Goal: Transaction & Acquisition: Purchase product/service

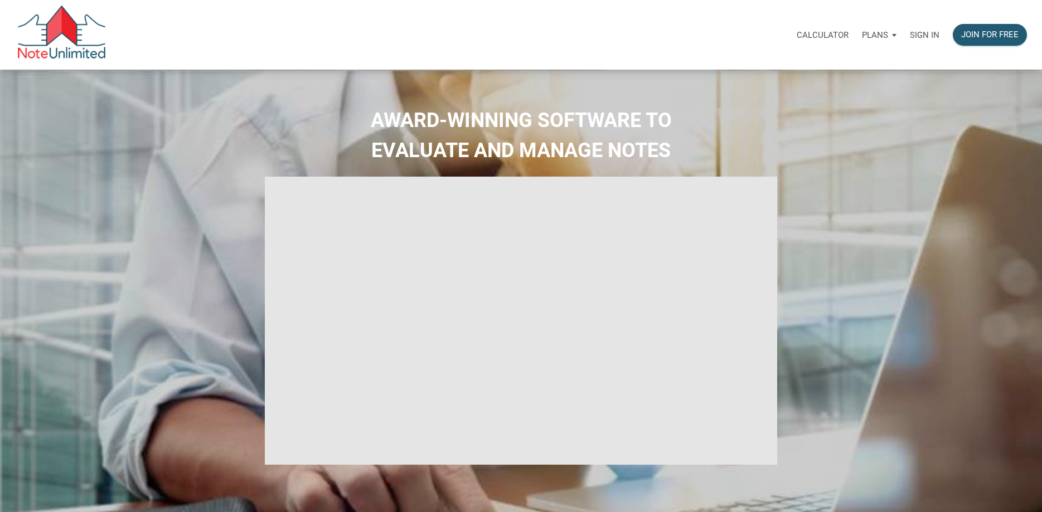
click at [932, 35] on p "Sign in" at bounding box center [925, 35] width 30 height 10
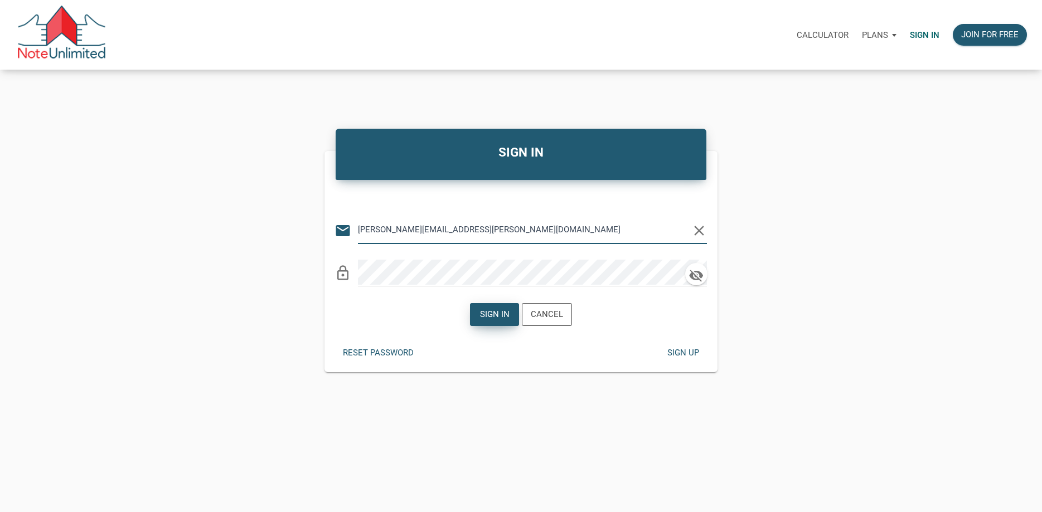
type input "[PERSON_NAME][EMAIL_ADDRESS][PERSON_NAME][DOMAIN_NAME]"
click at [503, 314] on div "Sign in" at bounding box center [495, 314] width 30 height 13
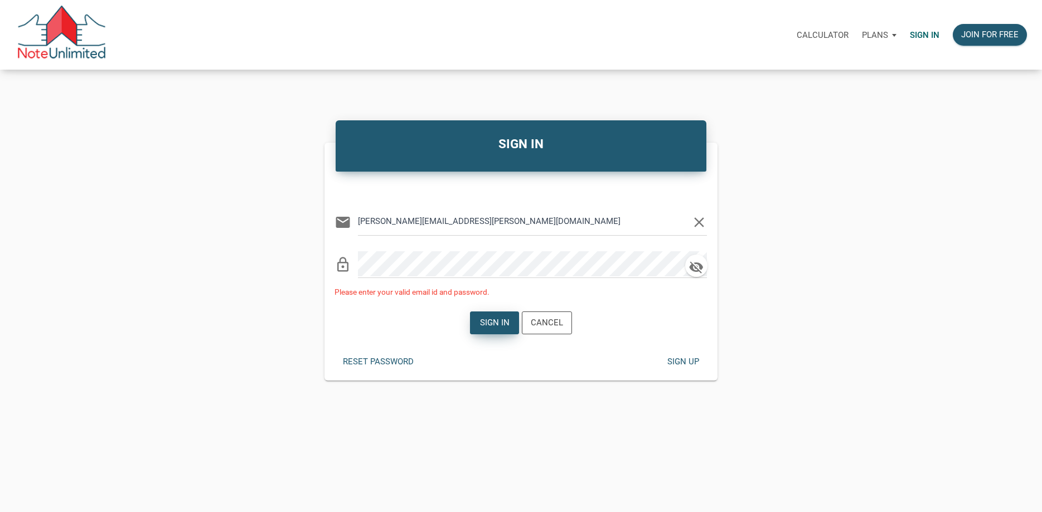
click at [490, 325] on div "Sign in" at bounding box center [495, 323] width 30 height 13
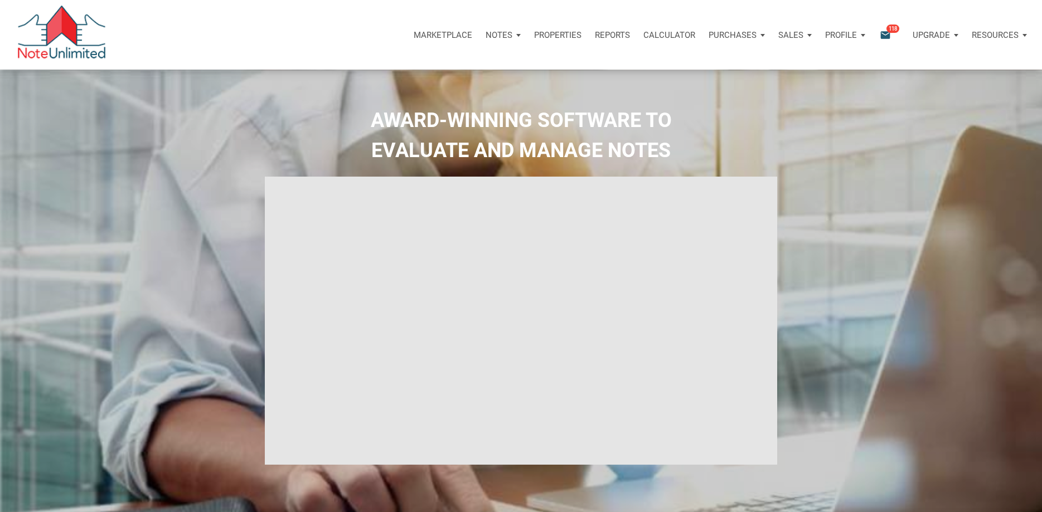
type input "Introduction to new features"
select select
click at [435, 36] on p "Marketplace" at bounding box center [436, 35] width 59 height 10
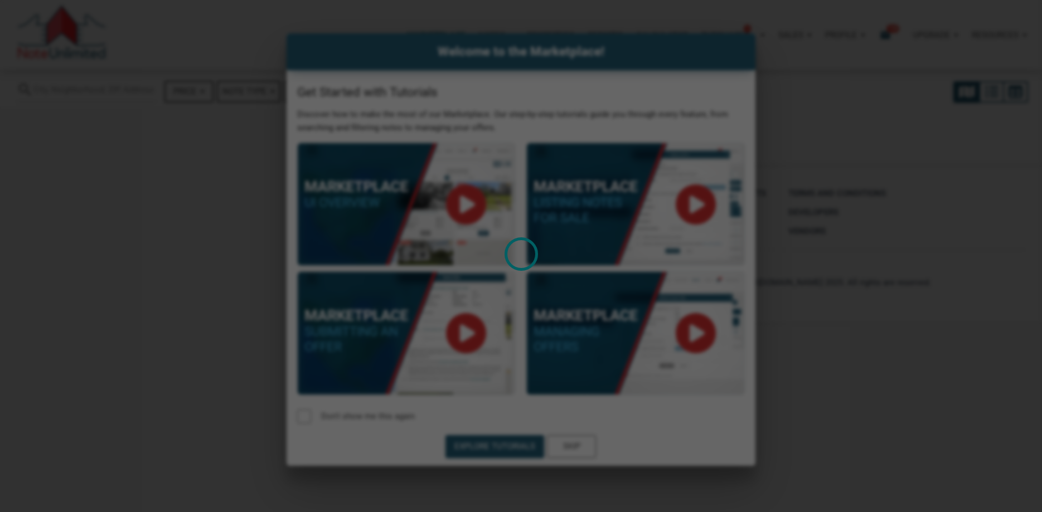
select select
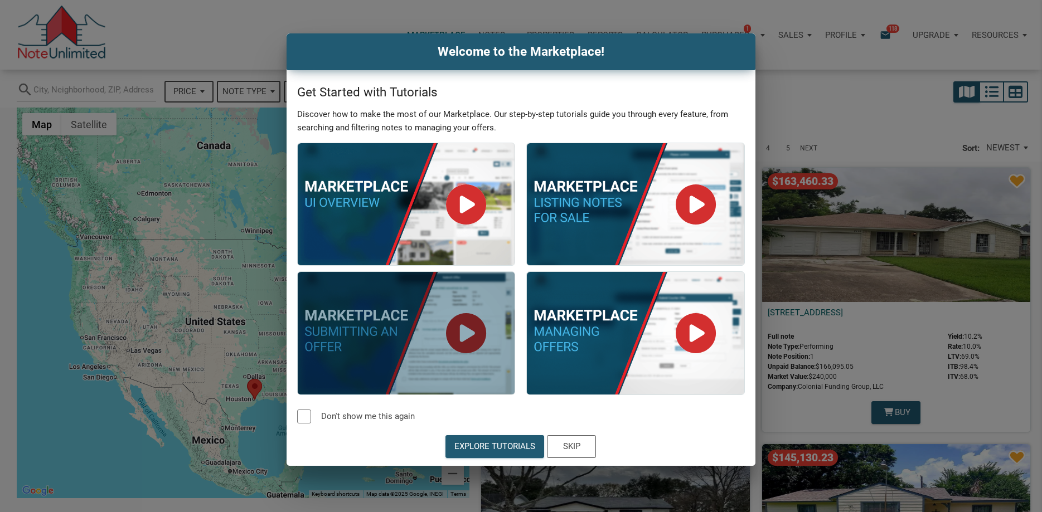
click at [466, 332] on div at bounding box center [406, 333] width 217 height 122
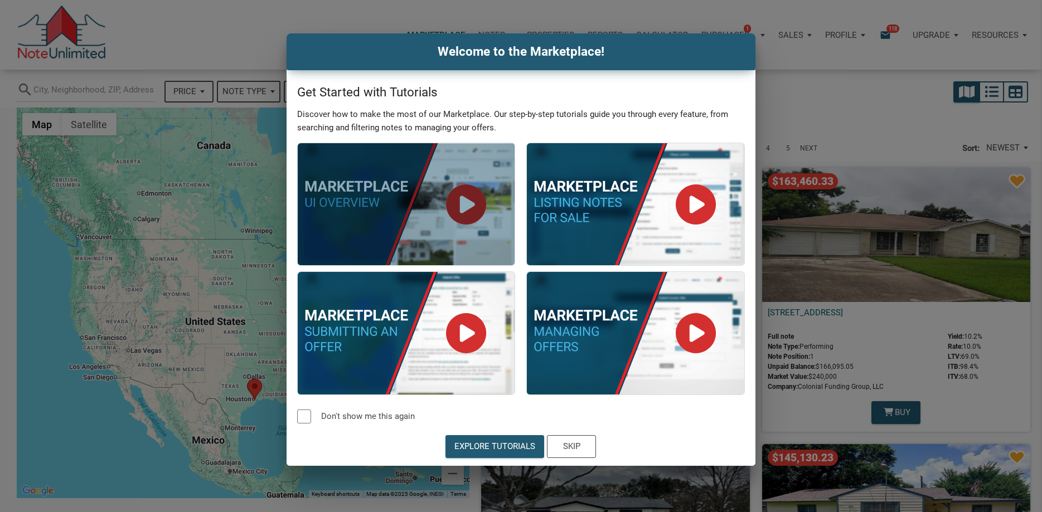
click at [468, 204] on div at bounding box center [406, 204] width 217 height 122
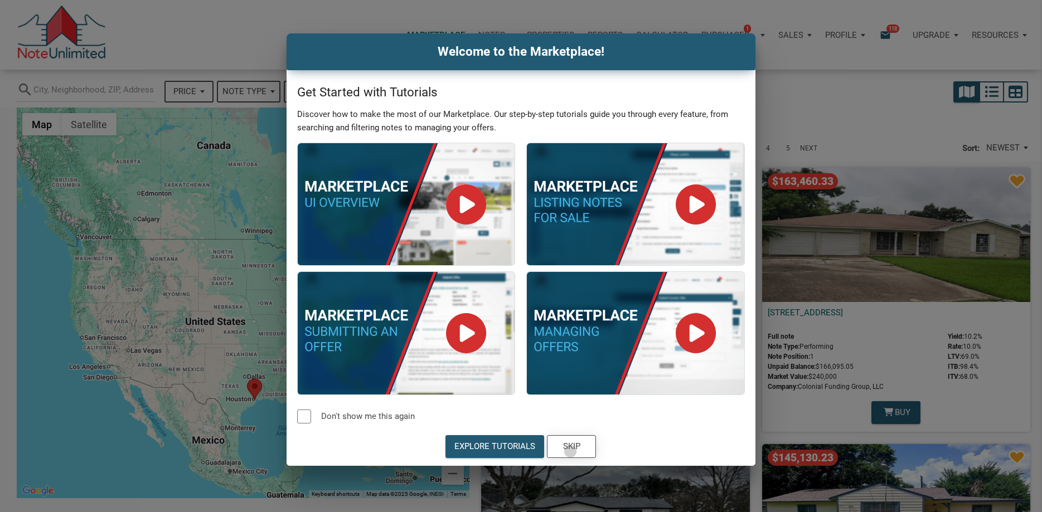
click at [570, 452] on div "Skip" at bounding box center [571, 447] width 17 height 13
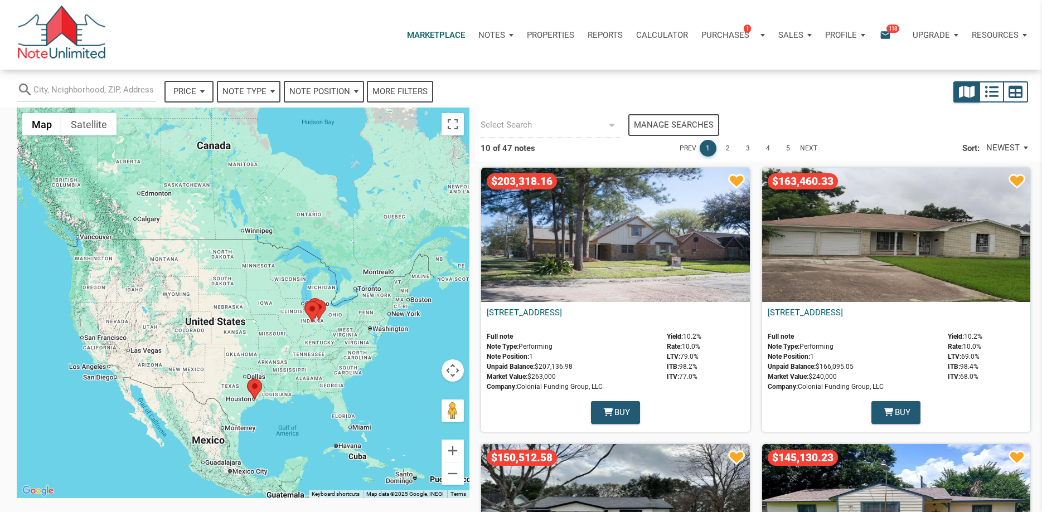
click at [496, 36] on p "Notes" at bounding box center [491, 35] width 27 height 10
click at [437, 66] on link "Dashboard" at bounding box center [465, 65] width 106 height 23
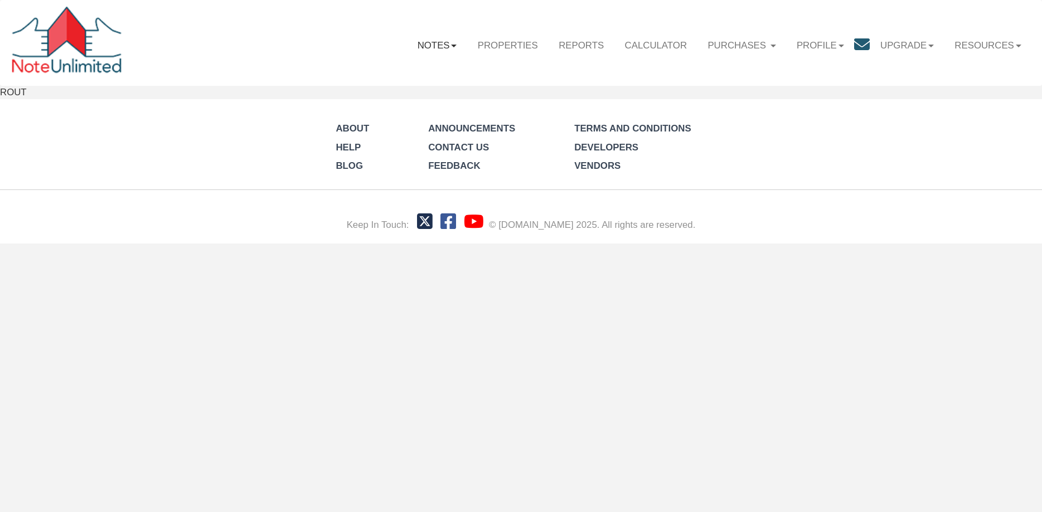
click at [438, 34] on div "Menu Notes Dashboard Transactions Properties Reports Calculator Logout" at bounding box center [521, 122] width 1042 height 244
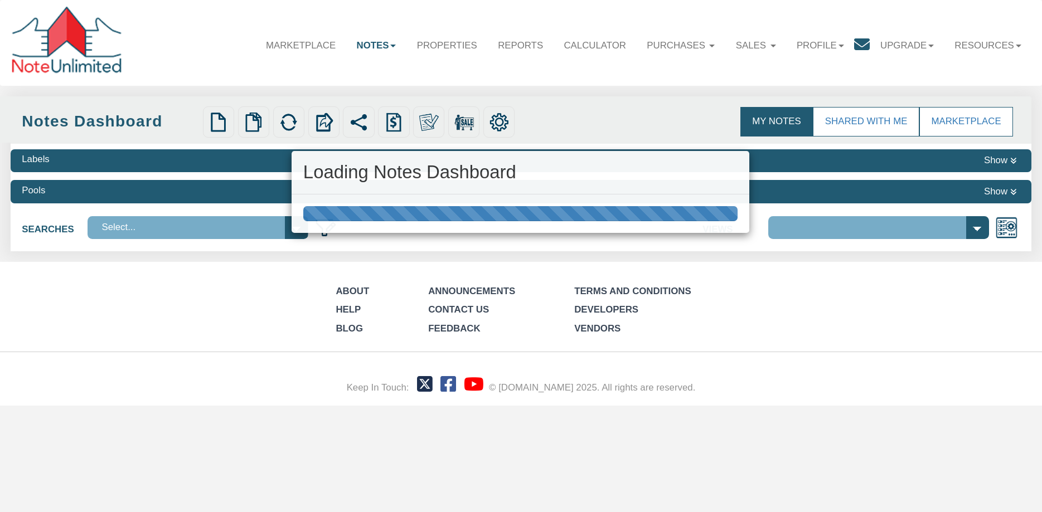
select select "3"
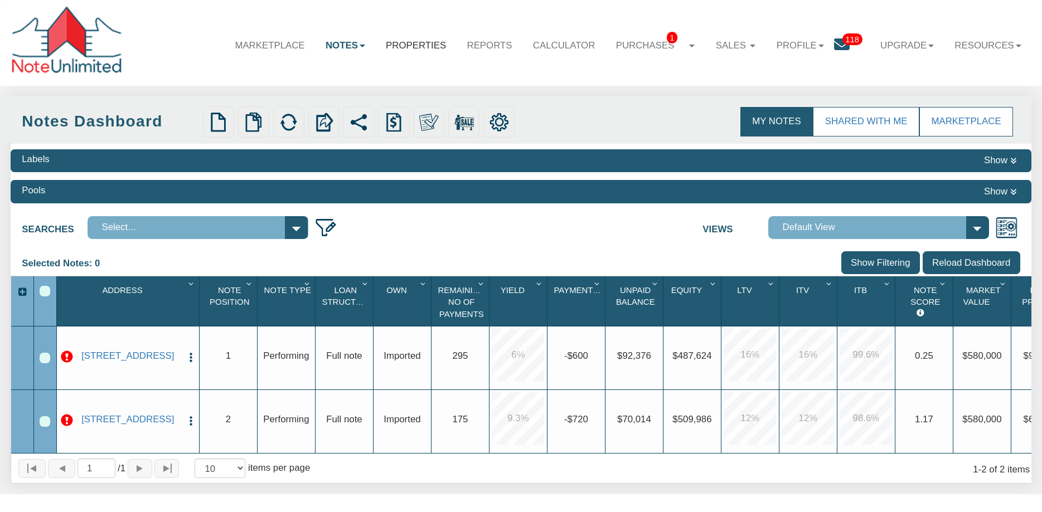
click at [410, 43] on link "Properties" at bounding box center [415, 46] width 81 height 32
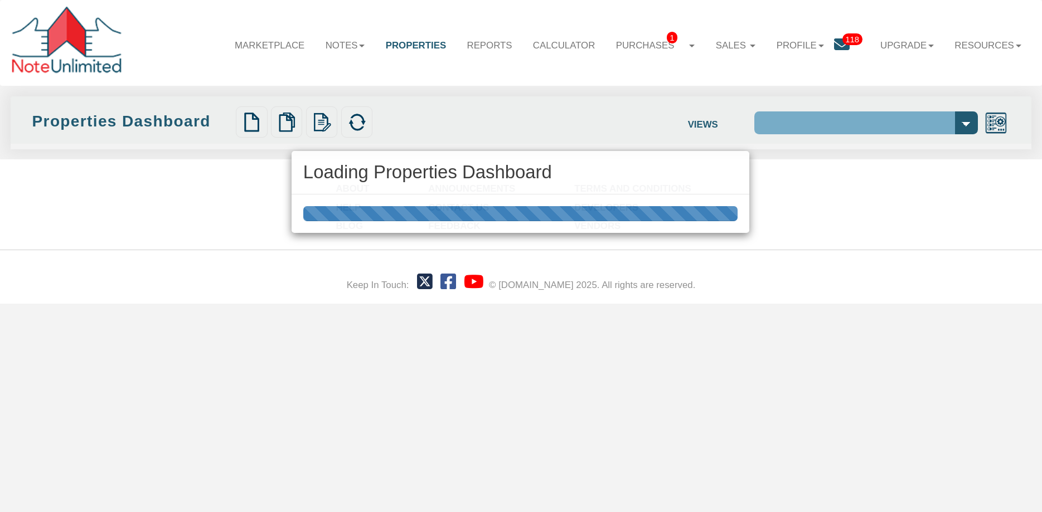
select select "138"
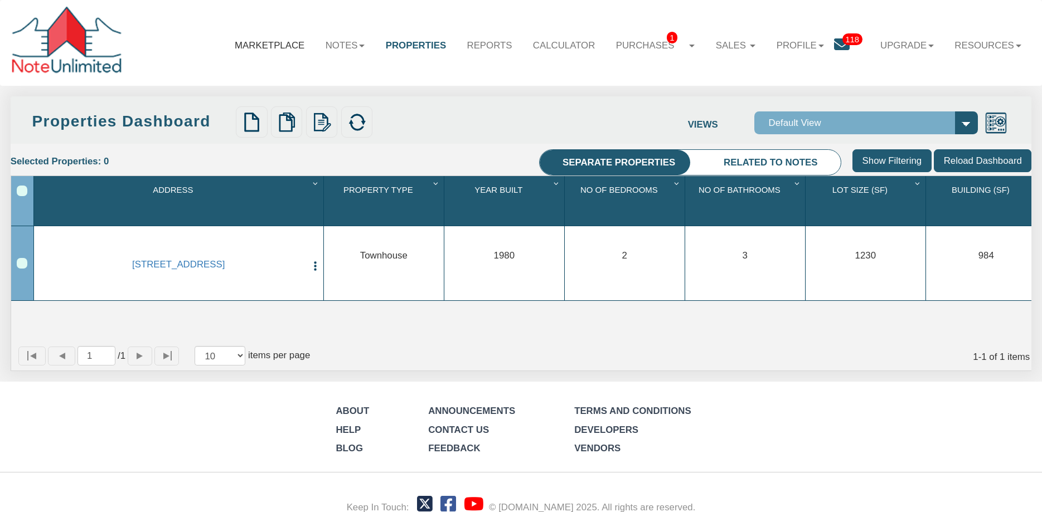
click at [263, 44] on link "Marketplace" at bounding box center [269, 46] width 91 height 32
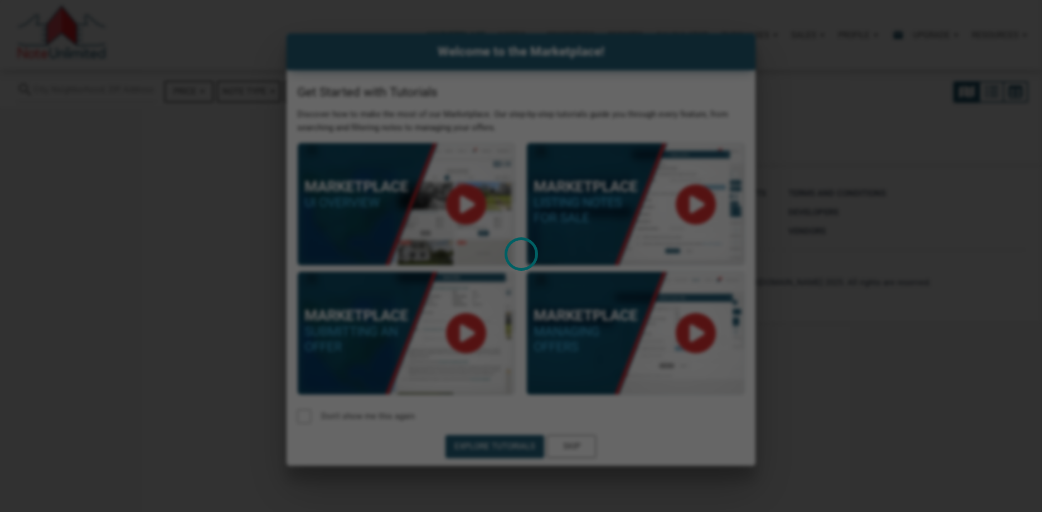
select select
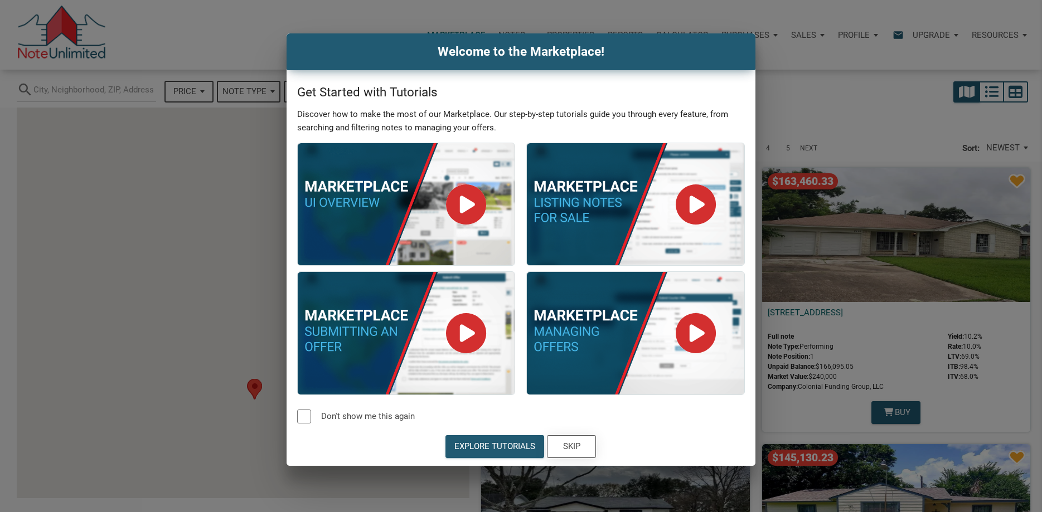
click at [568, 447] on div "Skip" at bounding box center [571, 447] width 17 height 13
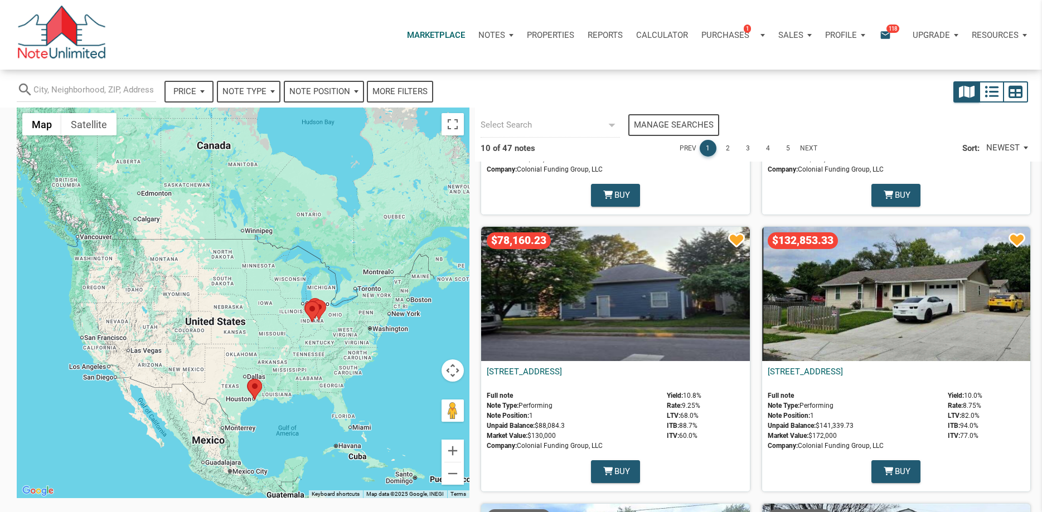
scroll to position [492, 0]
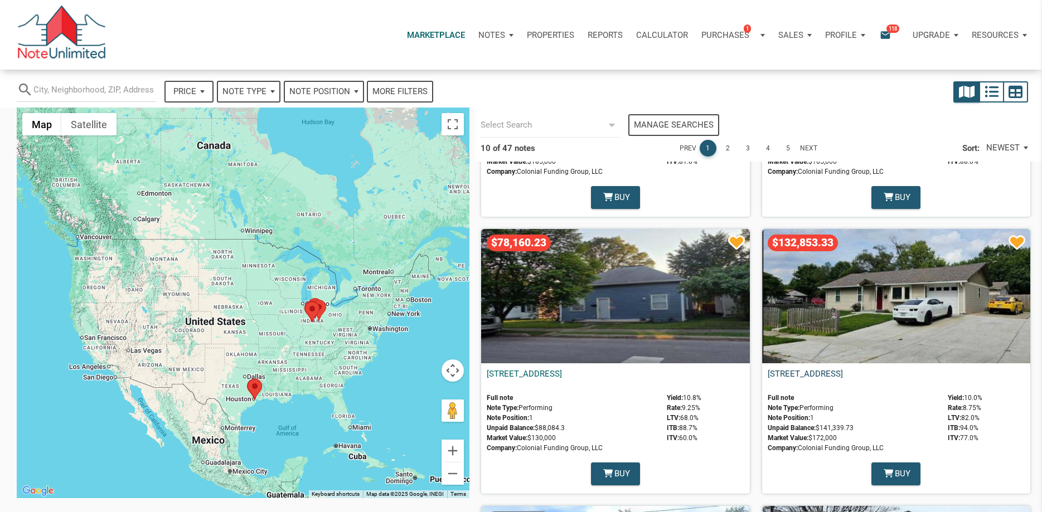
click at [840, 372] on link "2943 South Walcott Drive, Indianapolis, IN, 46203" at bounding box center [805, 374] width 75 height 10
click at [562, 371] on link "1729 Noble Street, Anderson, IN, 46016" at bounding box center [524, 374] width 75 height 10
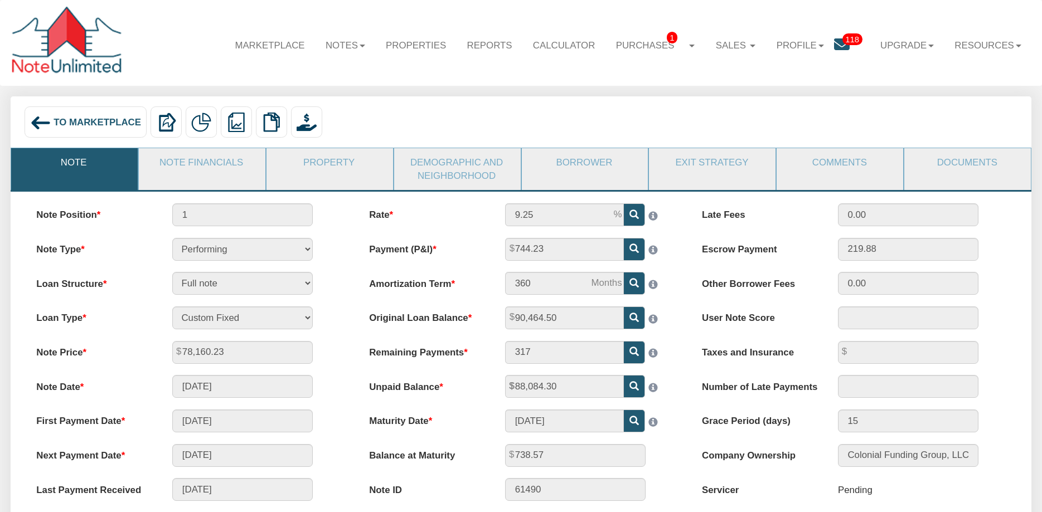
click at [90, 127] on span "To Marketplace" at bounding box center [98, 122] width 88 height 11
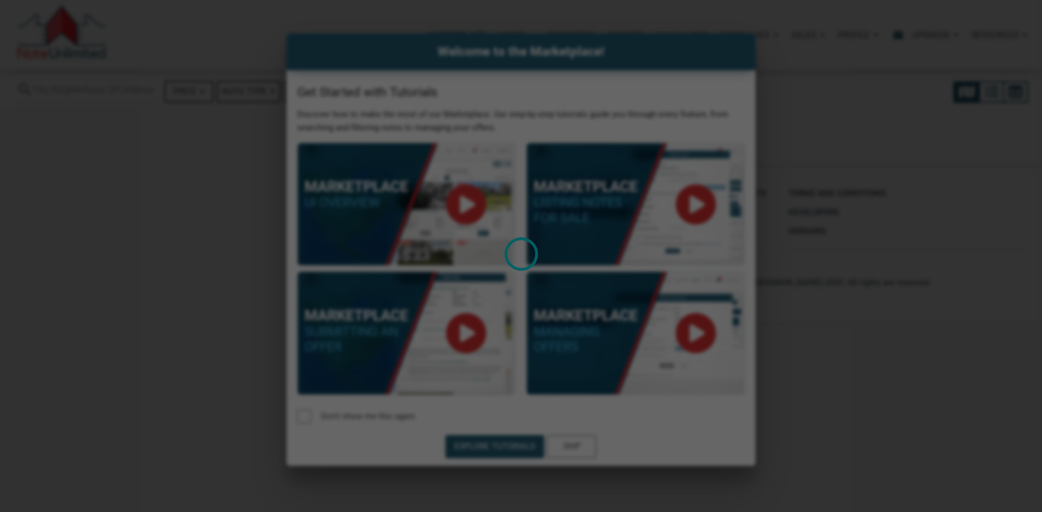
select select
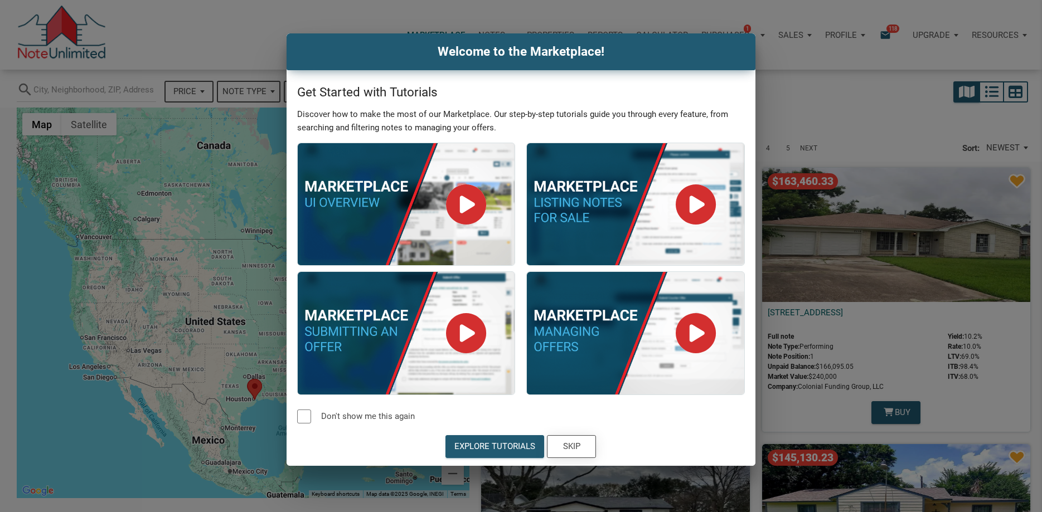
click at [579, 449] on div "Skip" at bounding box center [571, 447] width 17 height 13
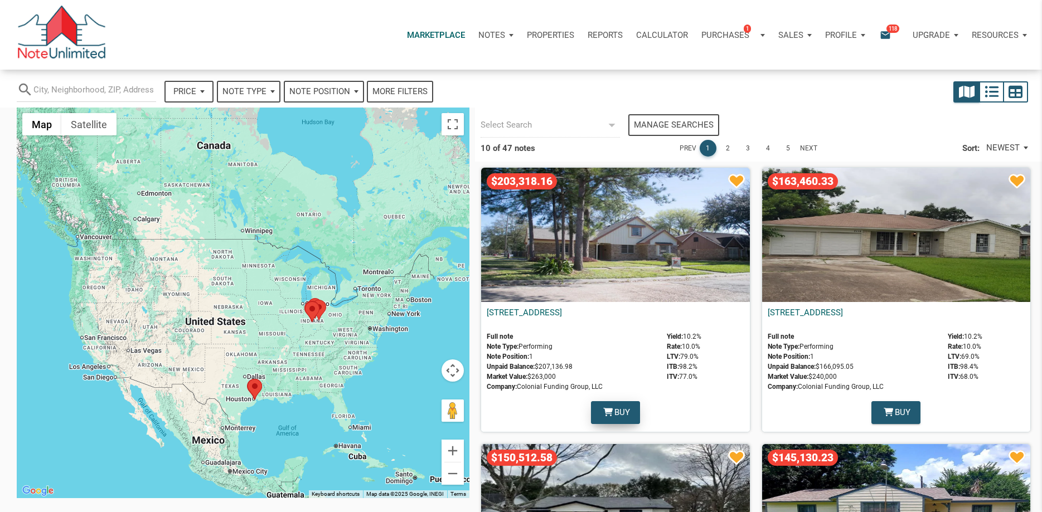
click at [621, 409] on span "Buy" at bounding box center [623, 413] width 16 height 13
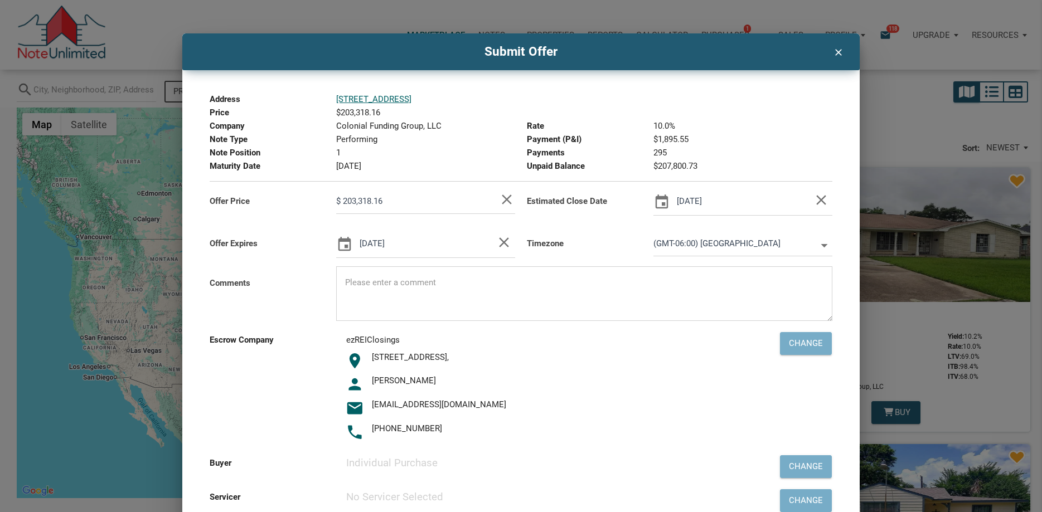
click at [839, 56] on icon "clear" at bounding box center [837, 50] width 13 height 15
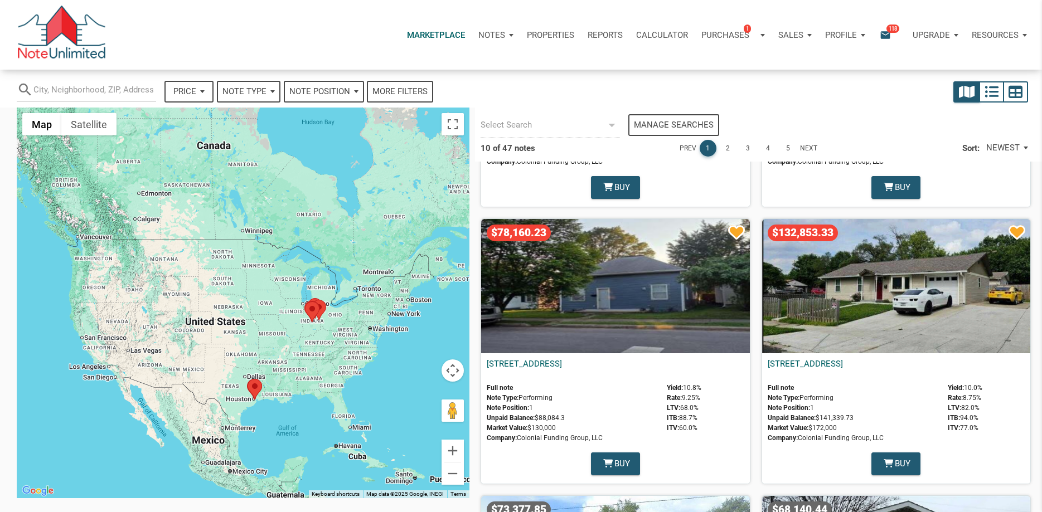
scroll to position [529, 0]
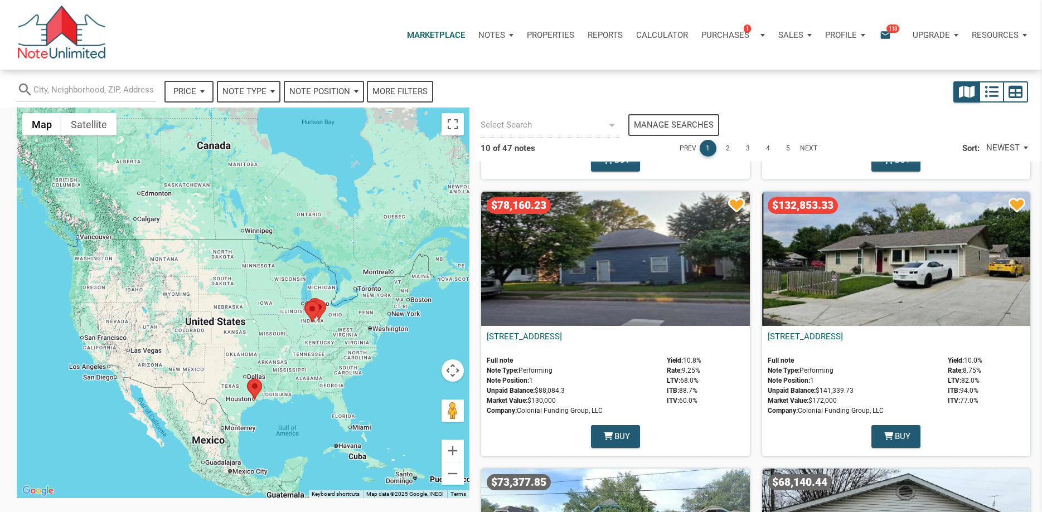
click at [590, 283] on div "$78,160.23" at bounding box center [615, 259] width 268 height 134
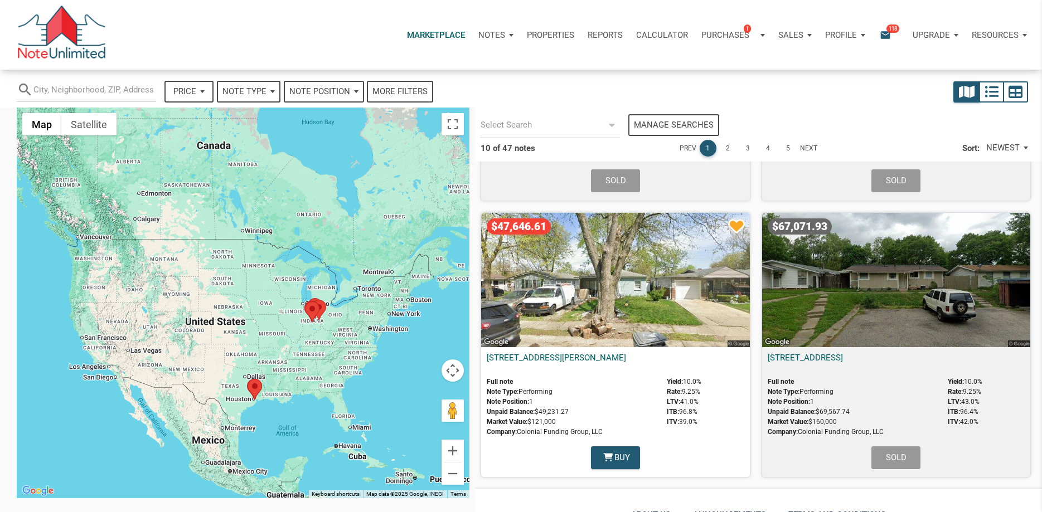
scroll to position [1070, 0]
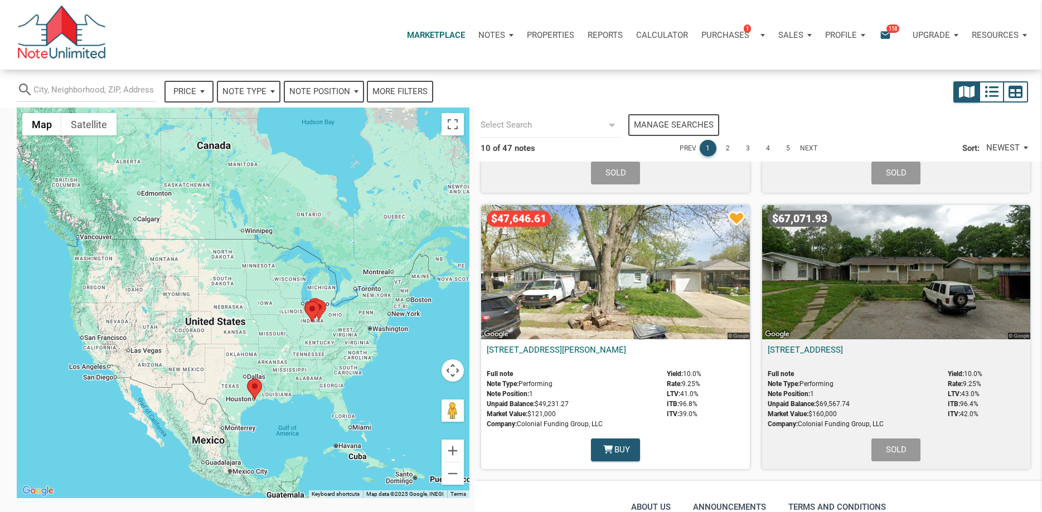
click at [905, 447] on div "Sold" at bounding box center [896, 450] width 268 height 28
click at [843, 346] on link "2312 Silver Maple Court, Indianapolis, IN, 46222" at bounding box center [805, 350] width 75 height 10
click at [727, 150] on link "2" at bounding box center [728, 148] width 17 height 17
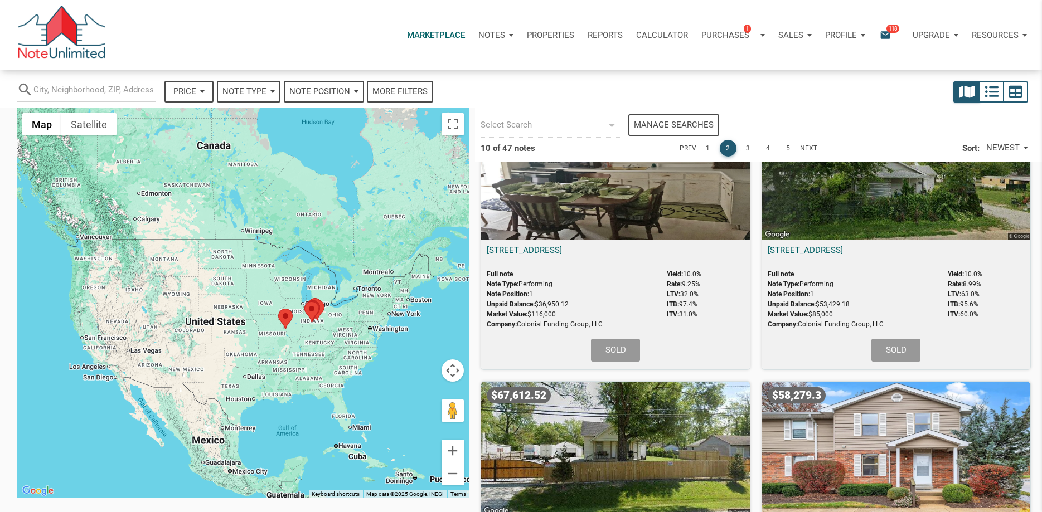
scroll to position [0, 0]
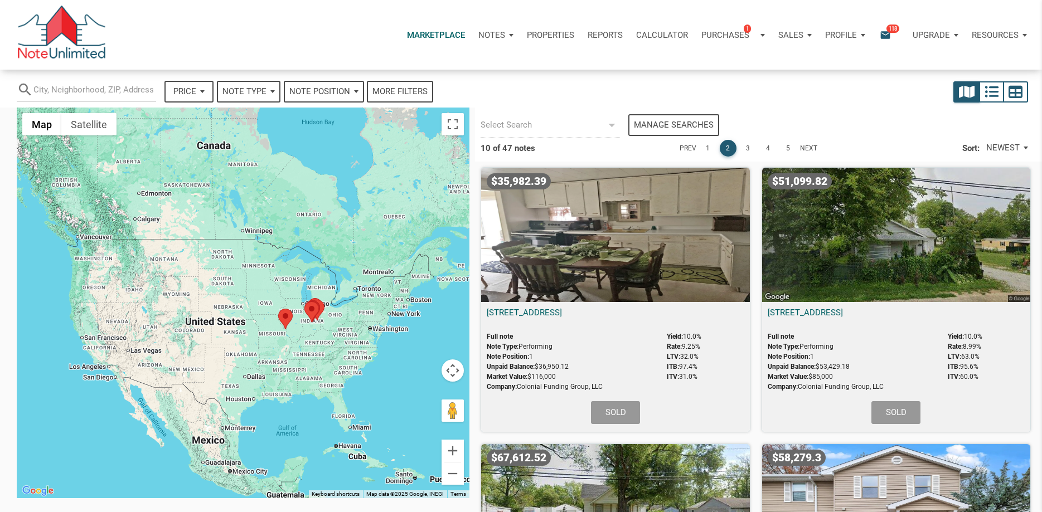
click at [803, 147] on link "Next" at bounding box center [808, 148] width 17 height 17
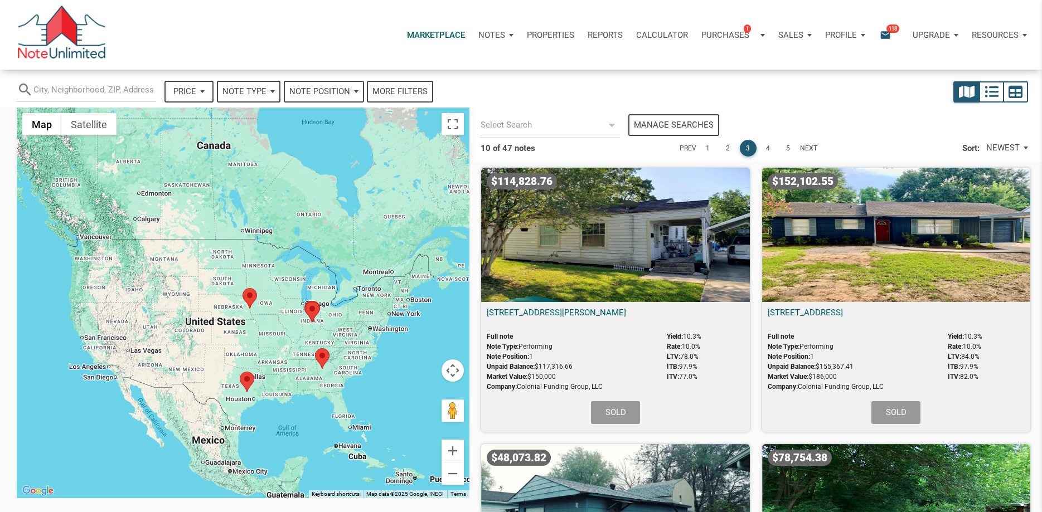
click at [315, 349] on area at bounding box center [315, 349] width 0 height 0
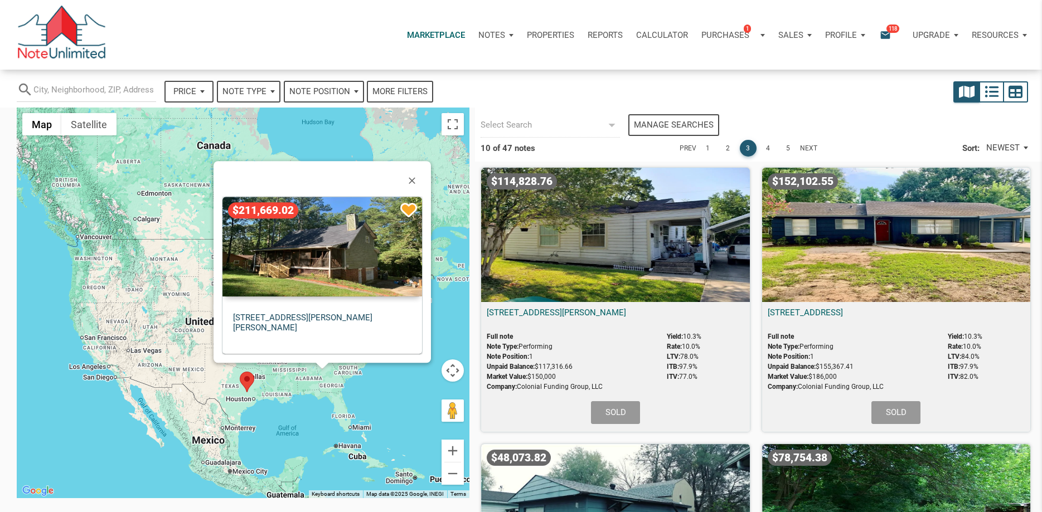
click at [331, 317] on link "6520 SW Gordon Hills Dr SW, Mableton, GA, 30126" at bounding box center [302, 323] width 139 height 20
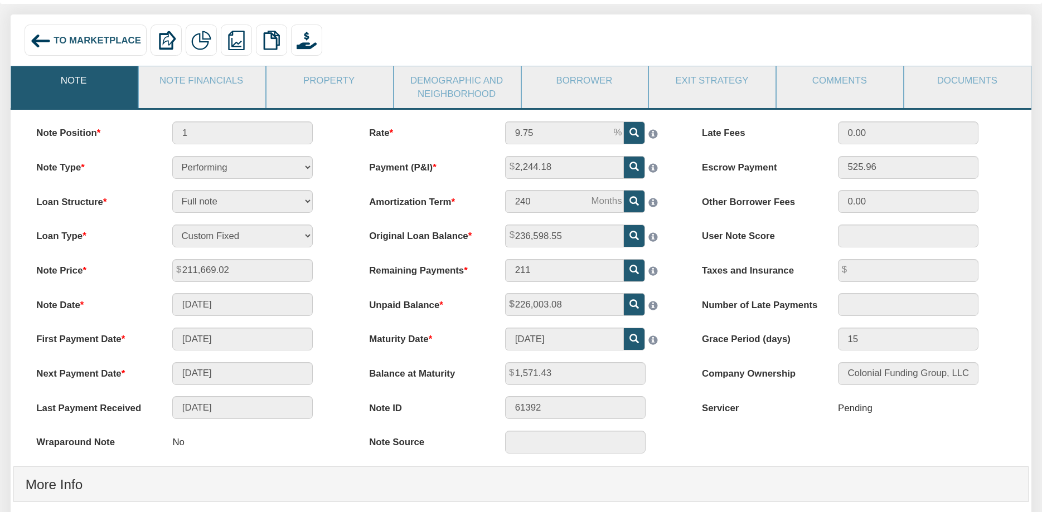
scroll to position [81, 0]
click at [76, 42] on span "To Marketplace" at bounding box center [98, 41] width 88 height 11
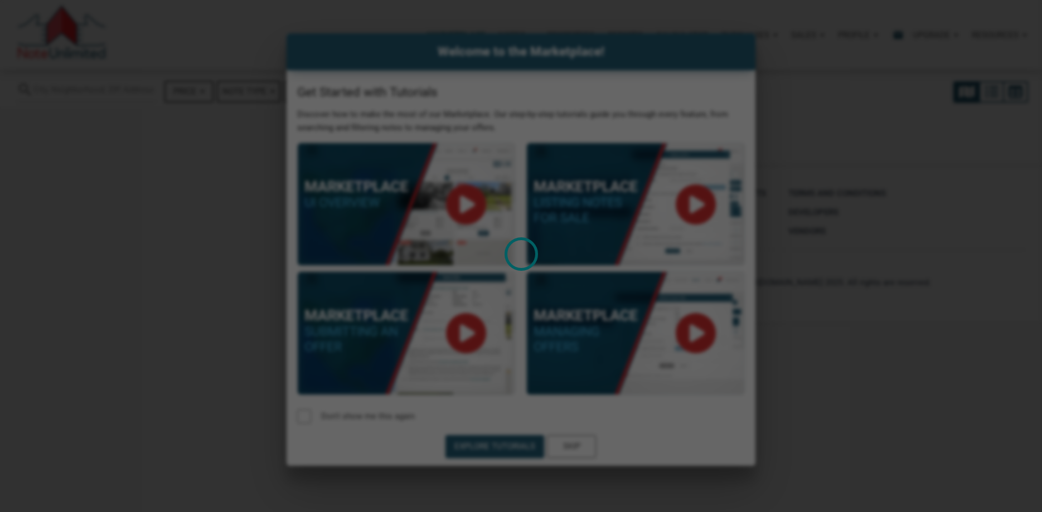
select select
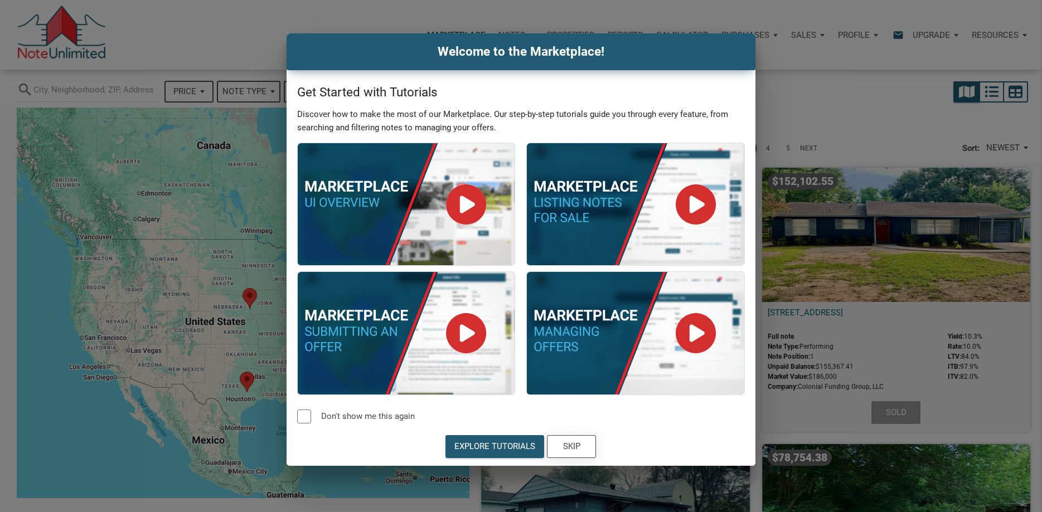
click at [570, 447] on div "Skip" at bounding box center [571, 447] width 17 height 13
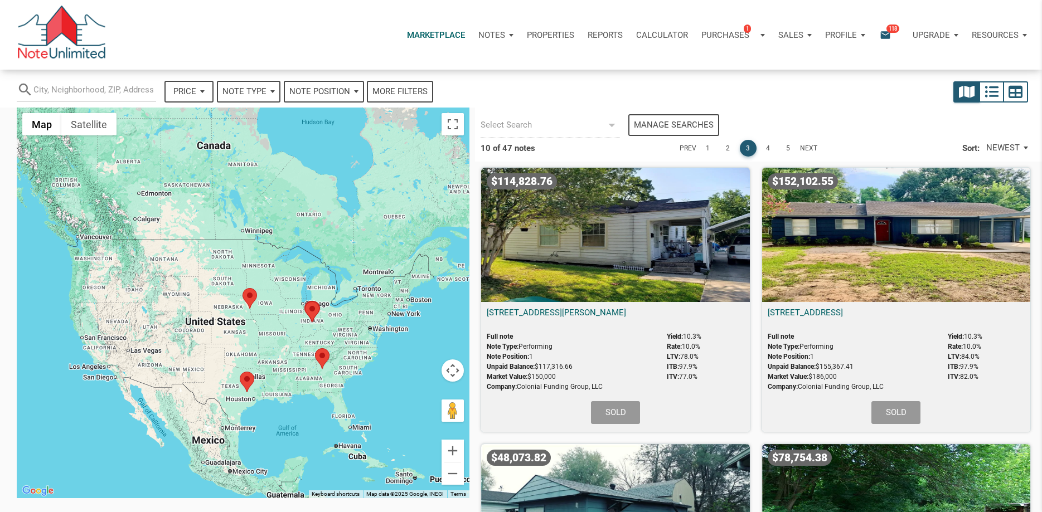
click at [243, 288] on area at bounding box center [243, 288] width 0 height 0
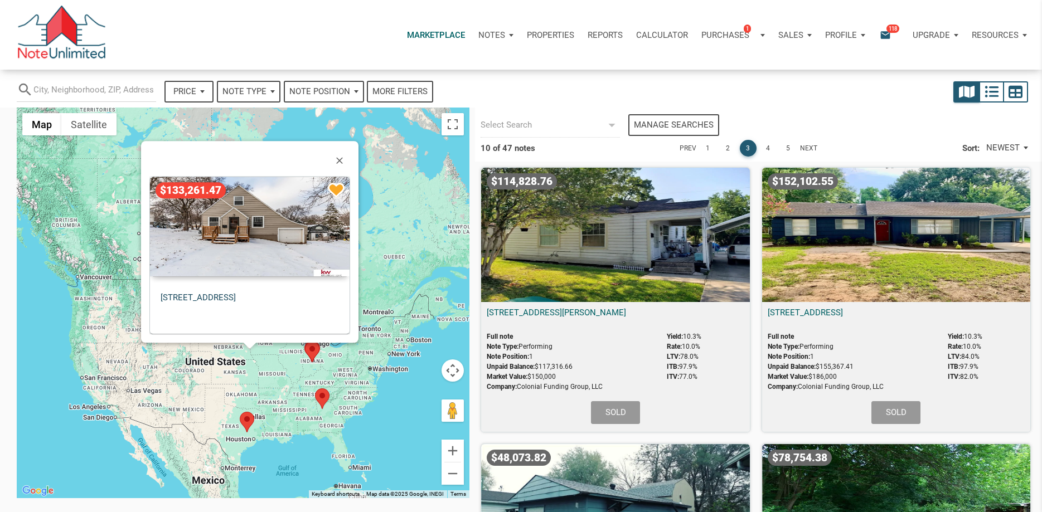
click at [236, 296] on link "4542 Grand Ave, Omaha, NE, 68104" at bounding box center [198, 298] width 75 height 10
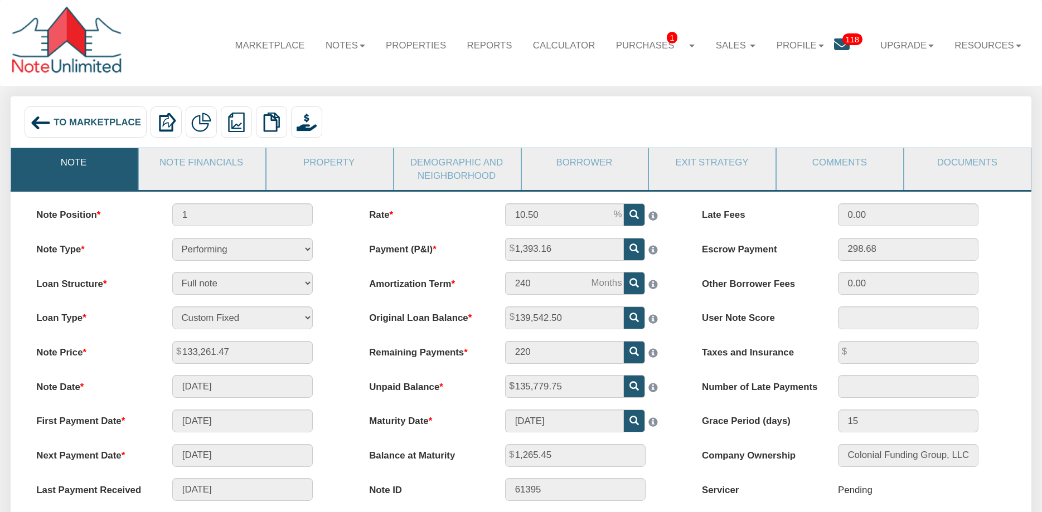
click at [76, 121] on span "To Marketplace" at bounding box center [98, 122] width 88 height 11
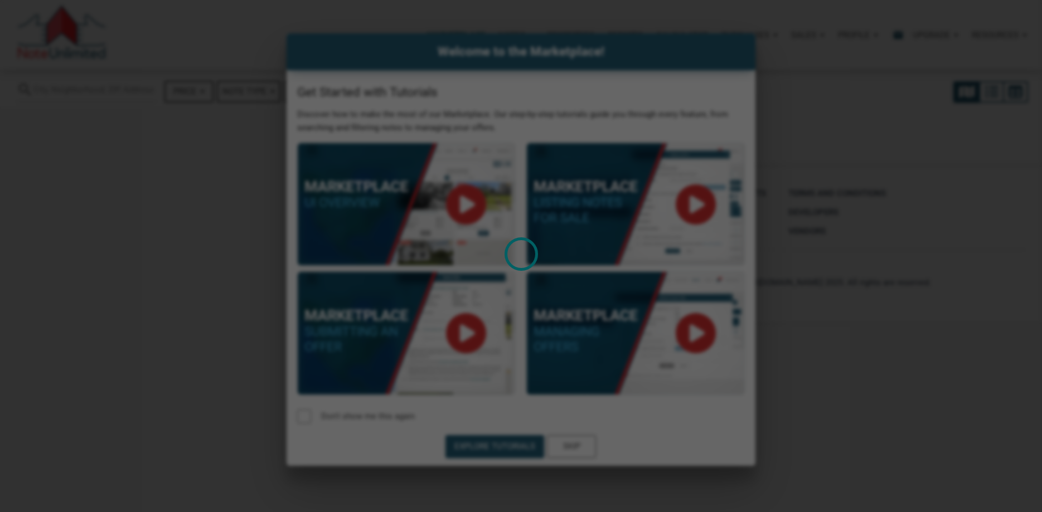
select select
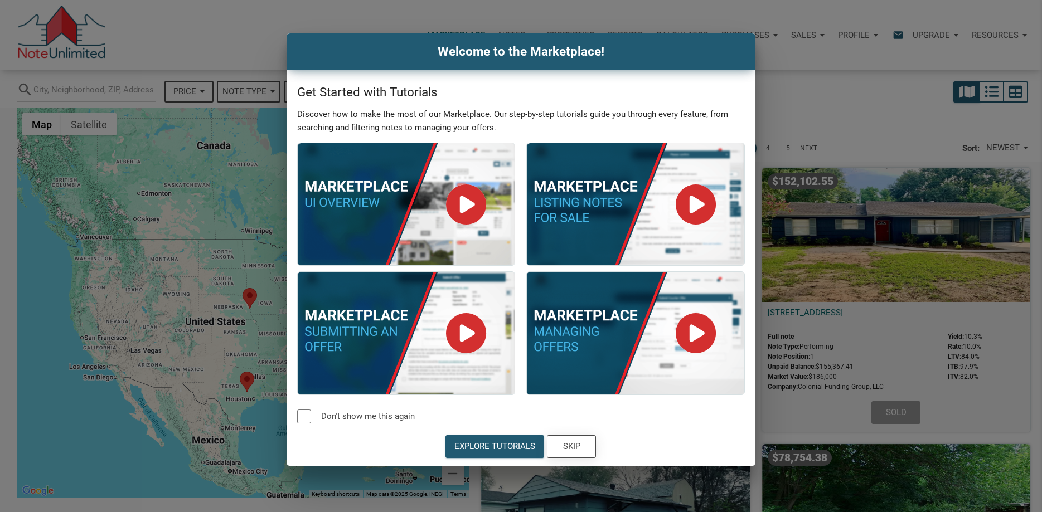
click at [570, 451] on div "Skip" at bounding box center [571, 447] width 17 height 13
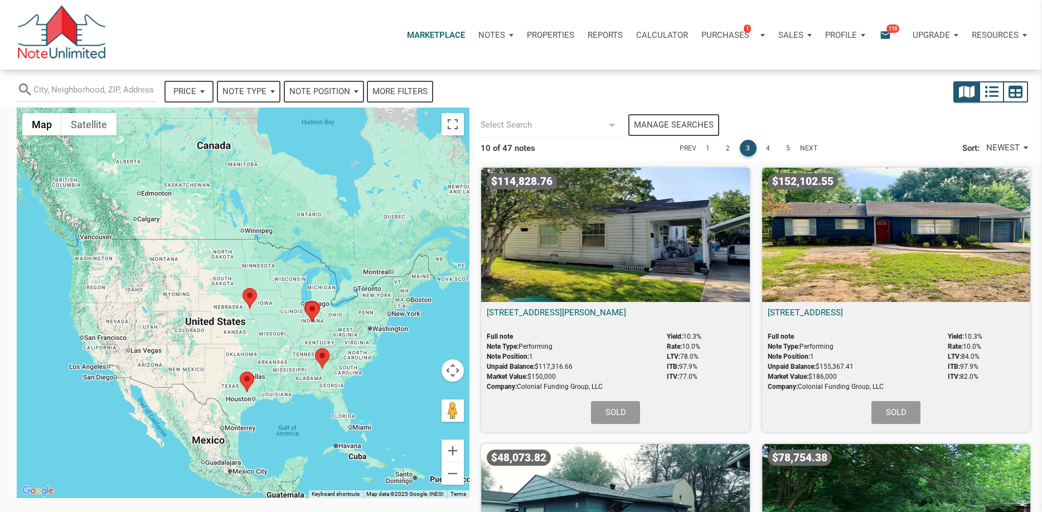
click at [599, 289] on div "$114,828.76" at bounding box center [615, 235] width 268 height 134
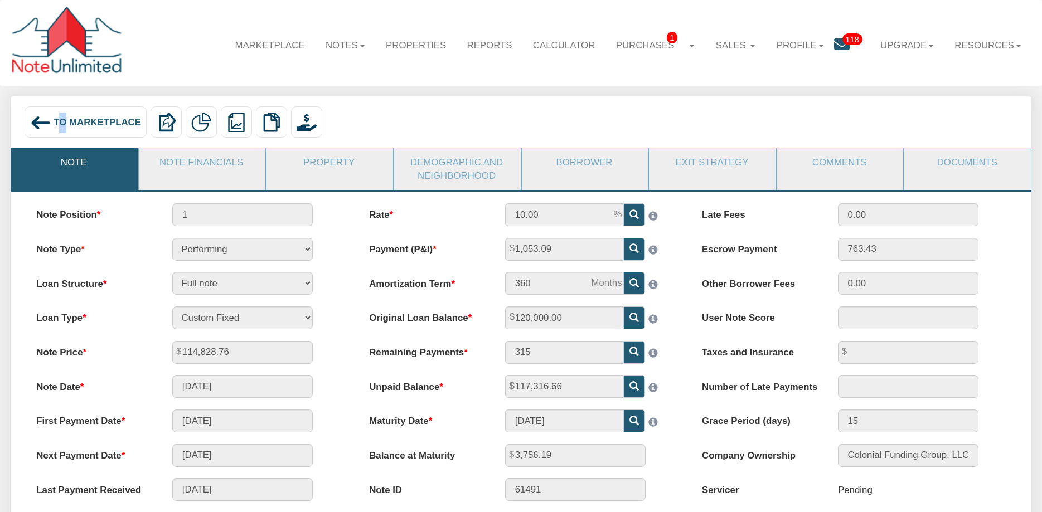
click at [63, 122] on span "To Marketplace" at bounding box center [98, 122] width 88 height 11
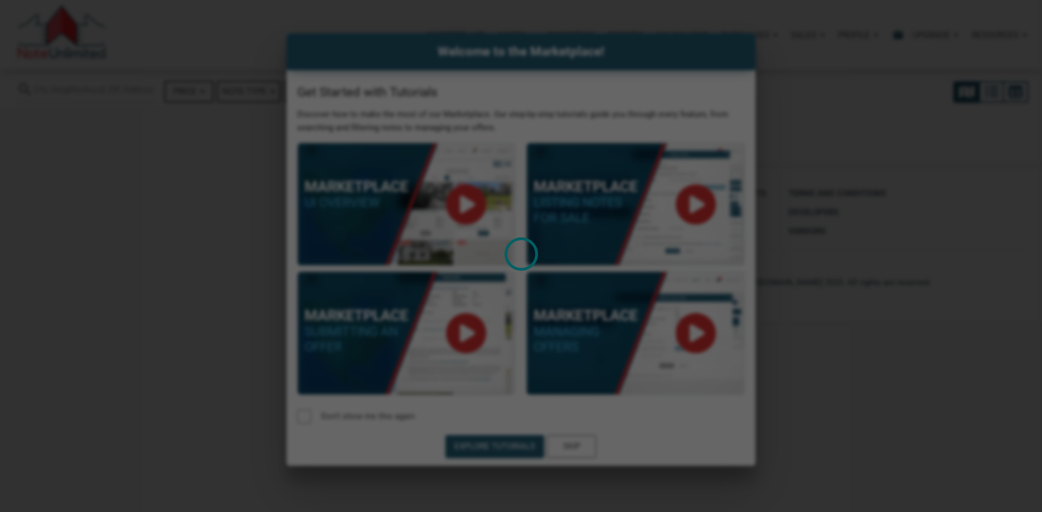
select select
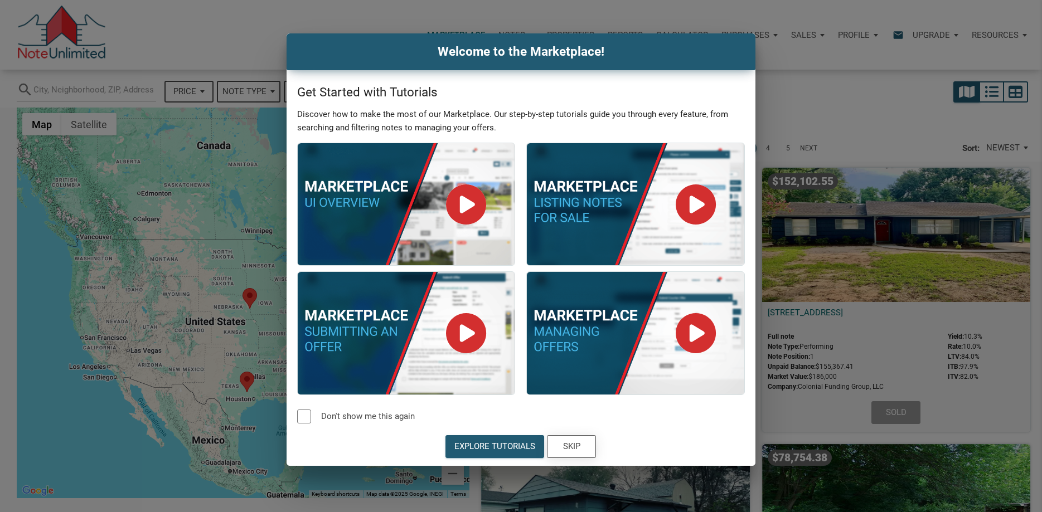
click at [580, 450] on div "Skip" at bounding box center [571, 447] width 17 height 13
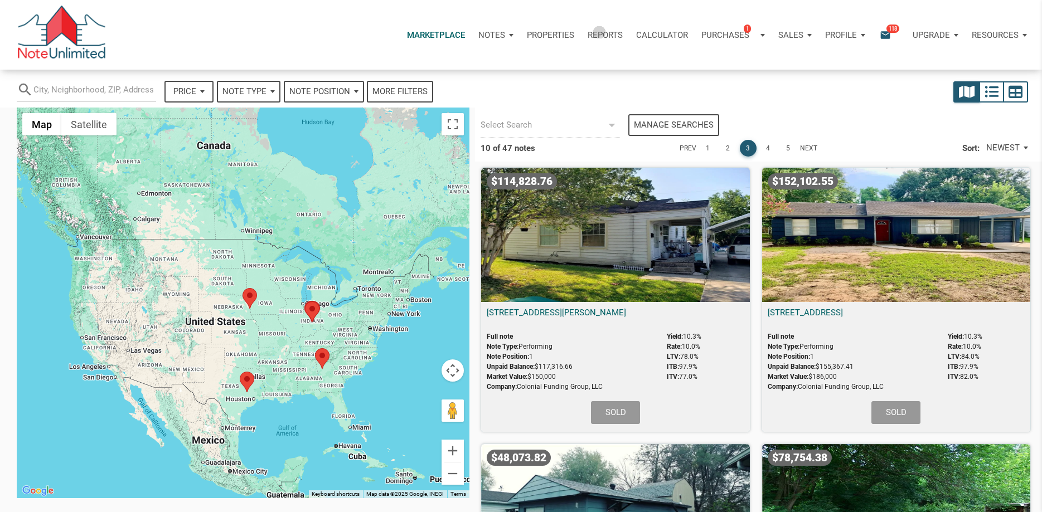
click at [599, 32] on p "Reports" at bounding box center [605, 35] width 35 height 10
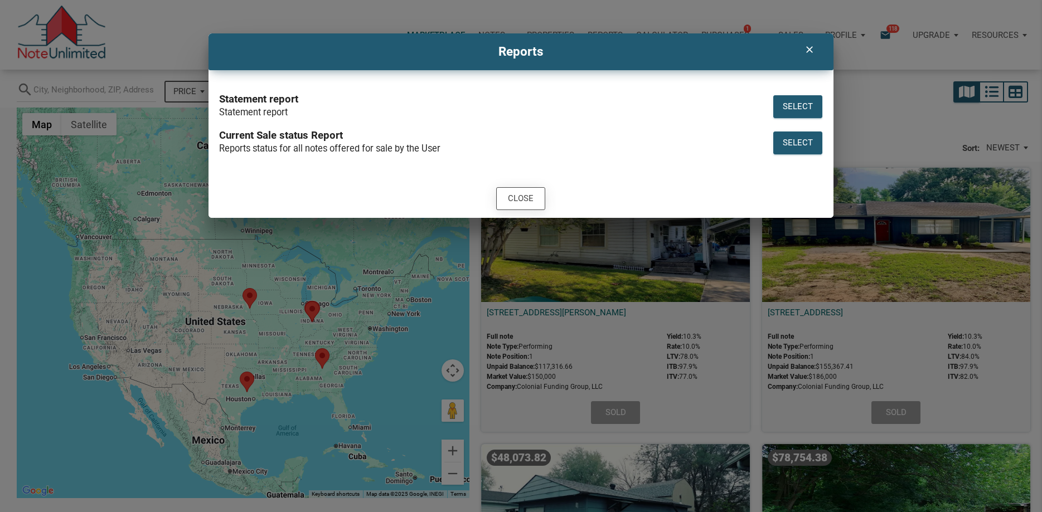
click at [520, 197] on div "Close" at bounding box center [521, 198] width 26 height 13
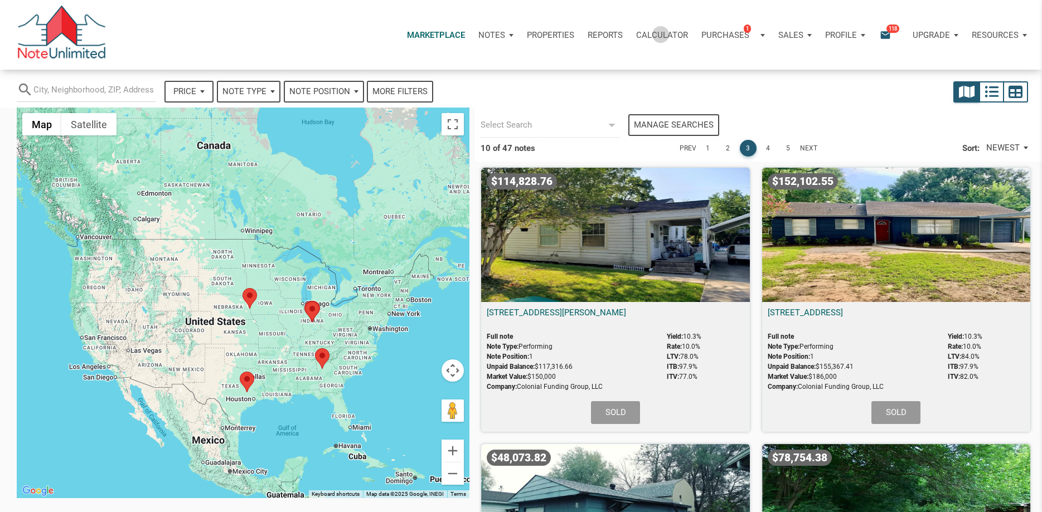
click at [662, 35] on p "Calculator" at bounding box center [662, 35] width 52 height 10
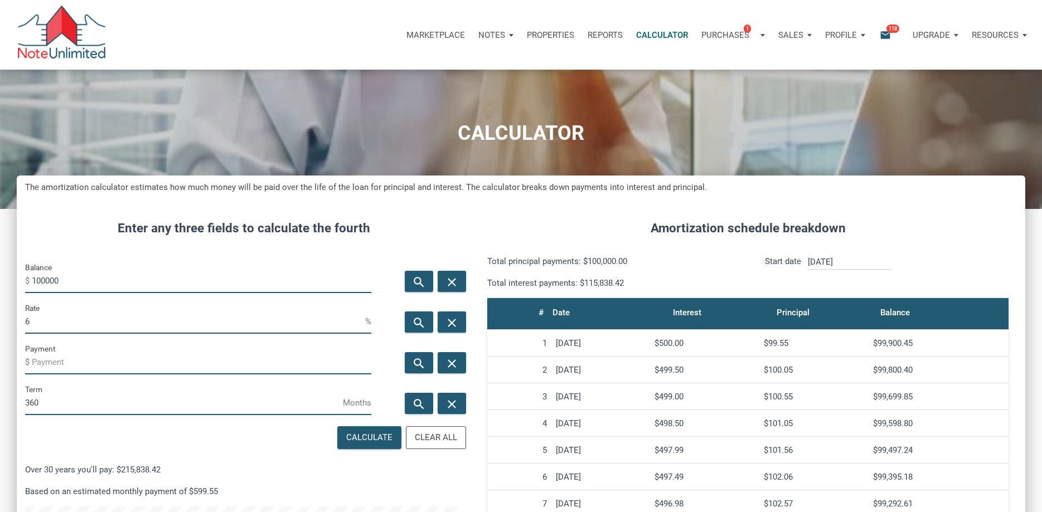
scroll to position [606, 1009]
click at [495, 36] on p "Notes" at bounding box center [491, 35] width 27 height 10
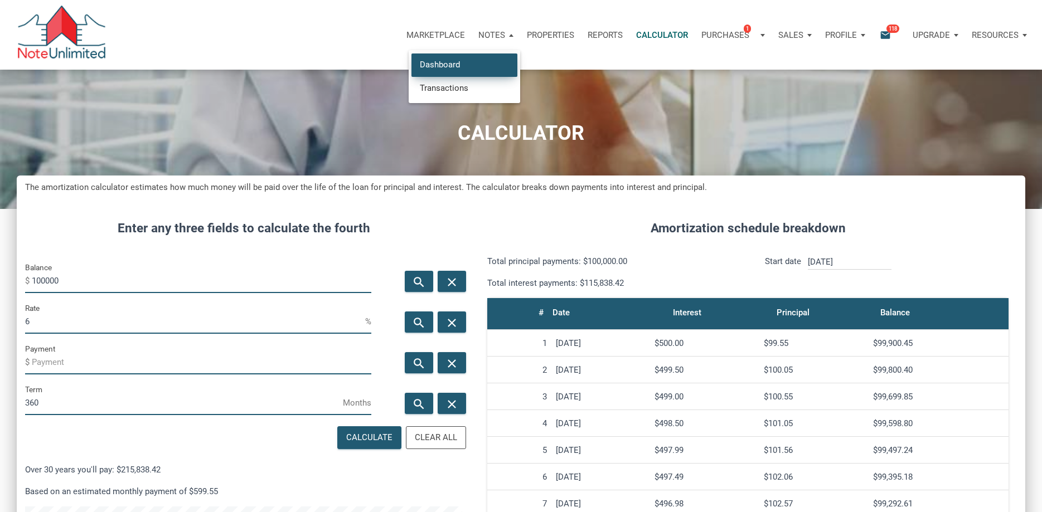
click at [439, 65] on link "Dashboard" at bounding box center [465, 65] width 106 height 23
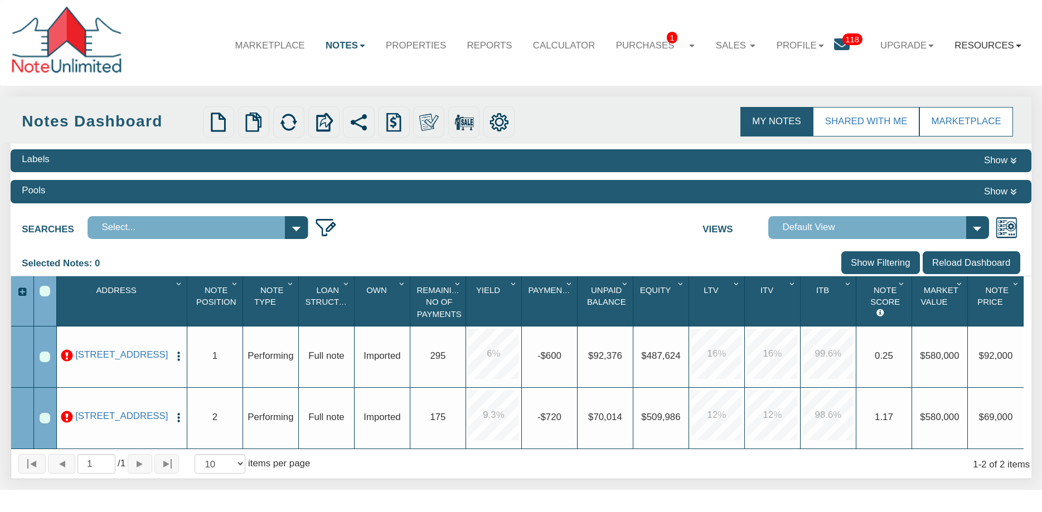
click at [985, 44] on link "Resources" at bounding box center [989, 46] width 88 height 32
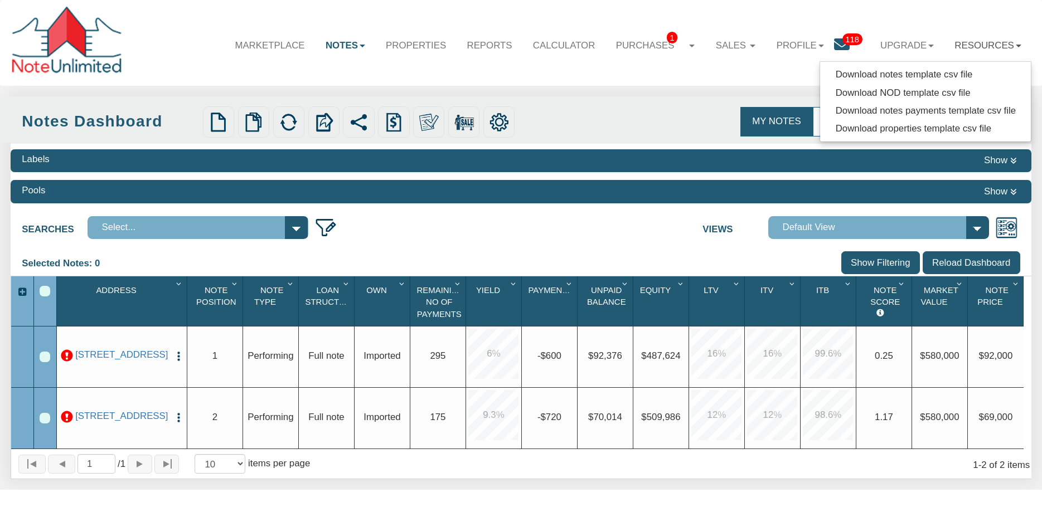
click at [1009, 192] on button "Show" at bounding box center [1000, 192] width 40 height 16
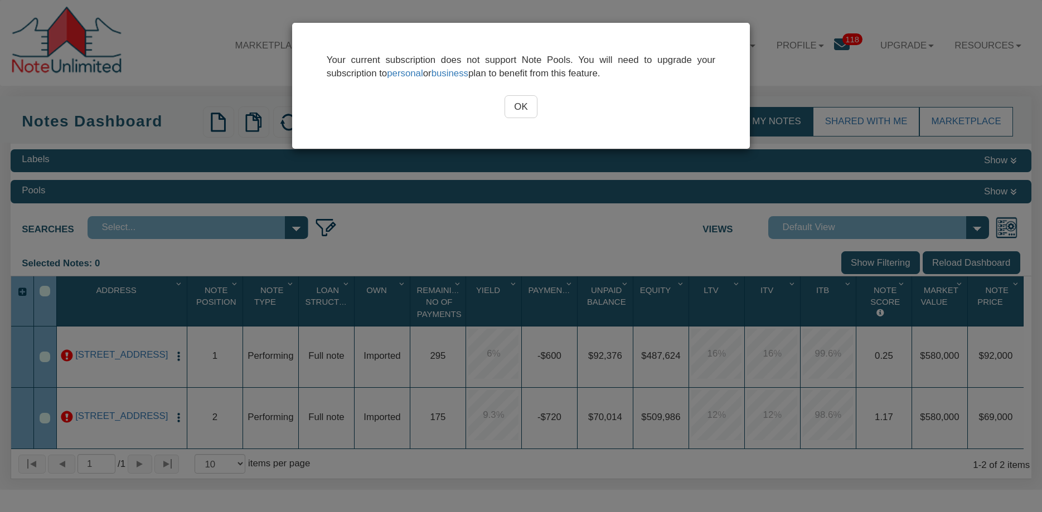
click at [528, 104] on input "OK" at bounding box center [521, 106] width 33 height 23
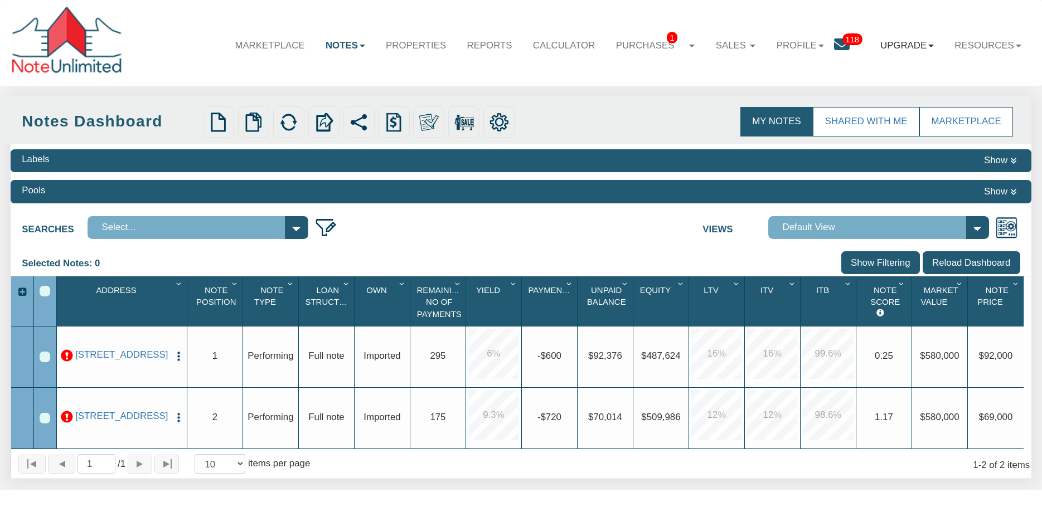
click at [915, 46] on link "Upgrade" at bounding box center [907, 46] width 74 height 32
click at [852, 74] on link "Personal" at bounding box center [883, 75] width 121 height 18
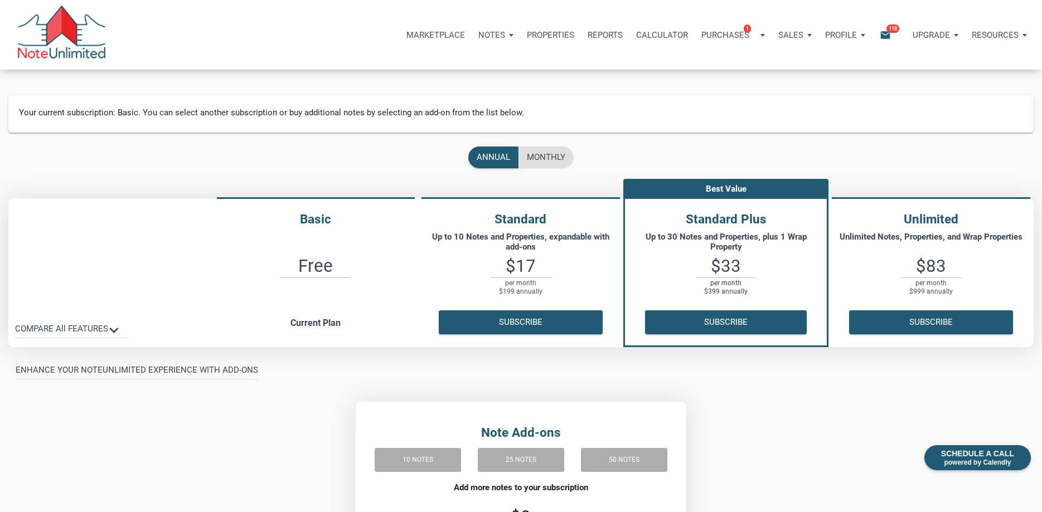
click at [883, 33] on icon "email" at bounding box center [885, 34] width 13 height 13
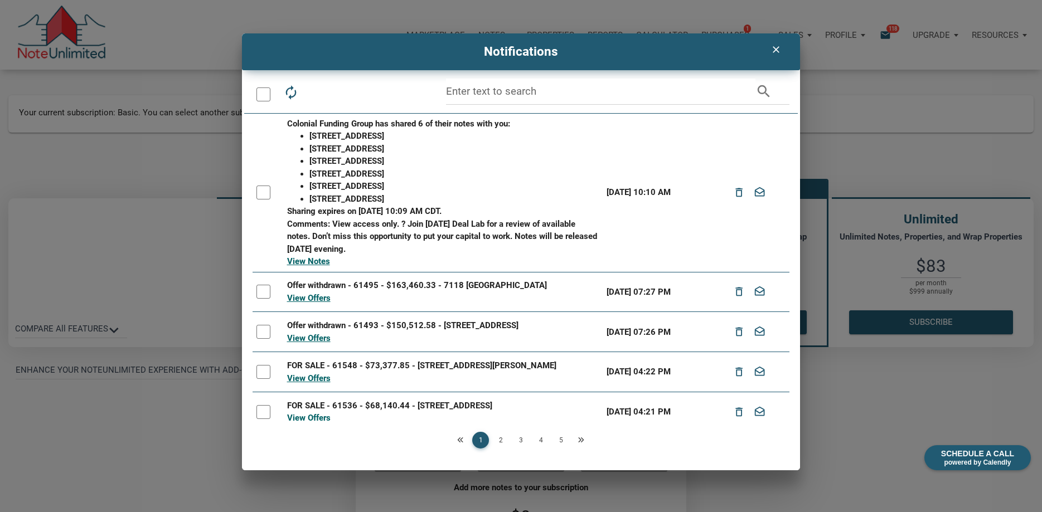
click at [776, 51] on icon "clear" at bounding box center [775, 49] width 13 height 11
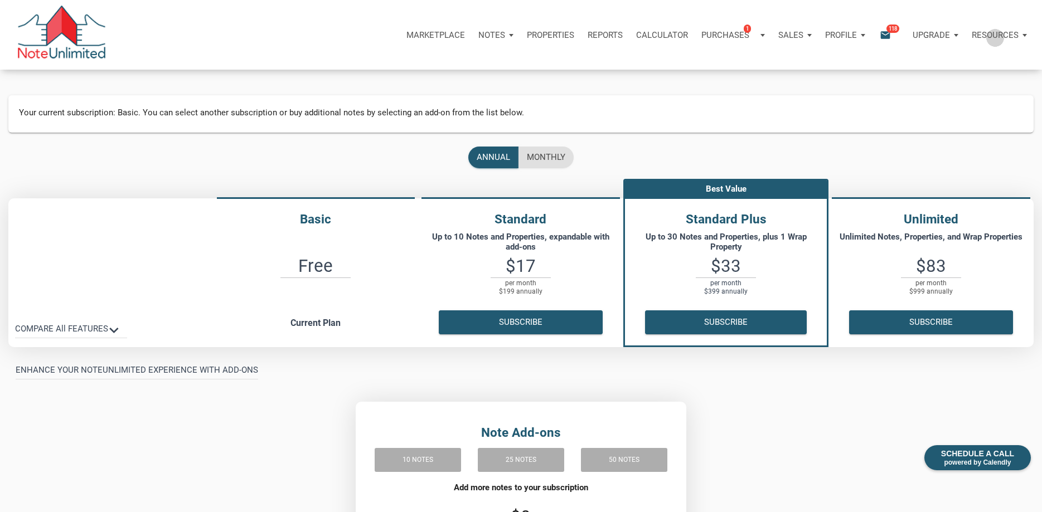
click at [996, 37] on p "Resources" at bounding box center [995, 35] width 47 height 10
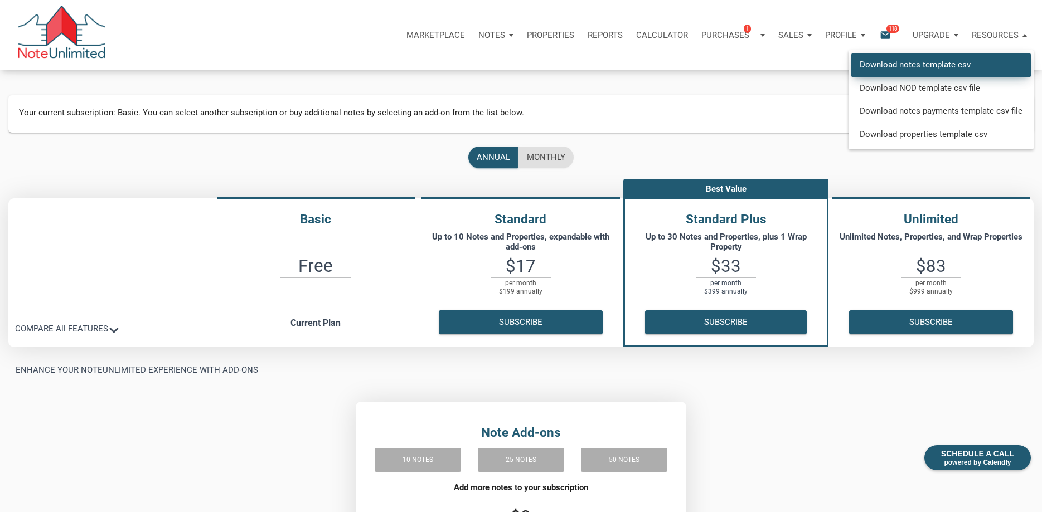
click at [936, 67] on link "Download notes template csv" at bounding box center [942, 65] width 180 height 23
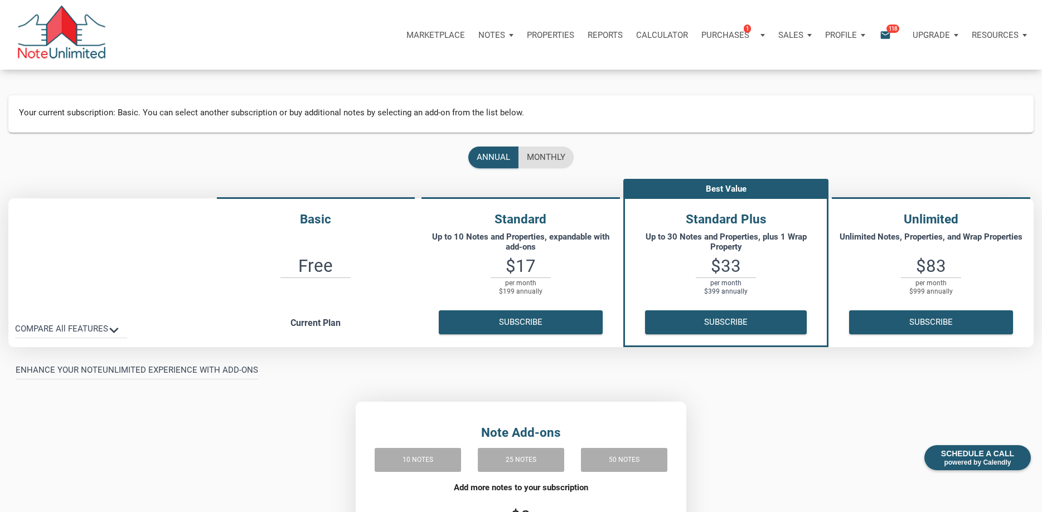
click at [1004, 37] on p "Resources" at bounding box center [995, 35] width 47 height 10
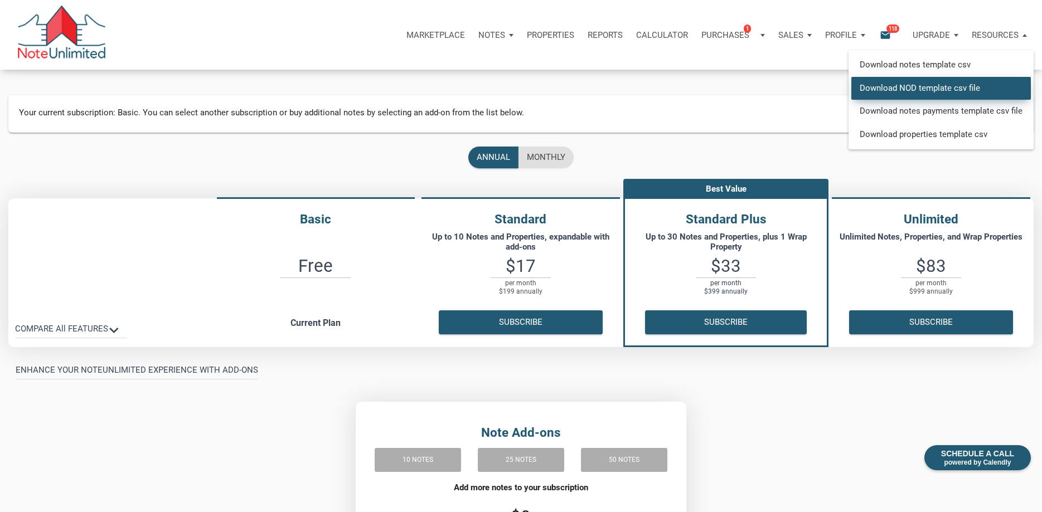
click at [925, 90] on link "Download NOD template csv file" at bounding box center [942, 87] width 180 height 23
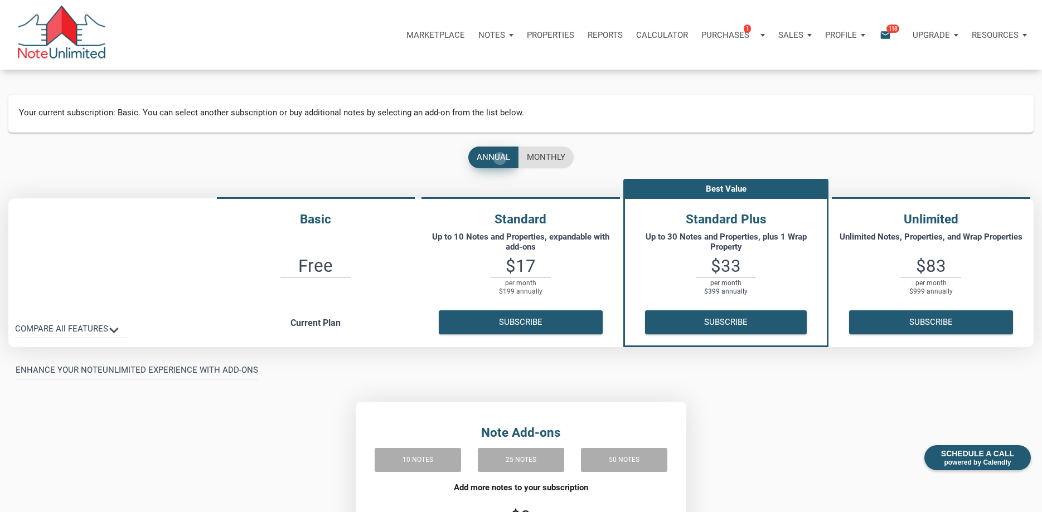
click at [500, 158] on div "annual" at bounding box center [493, 157] width 33 height 13
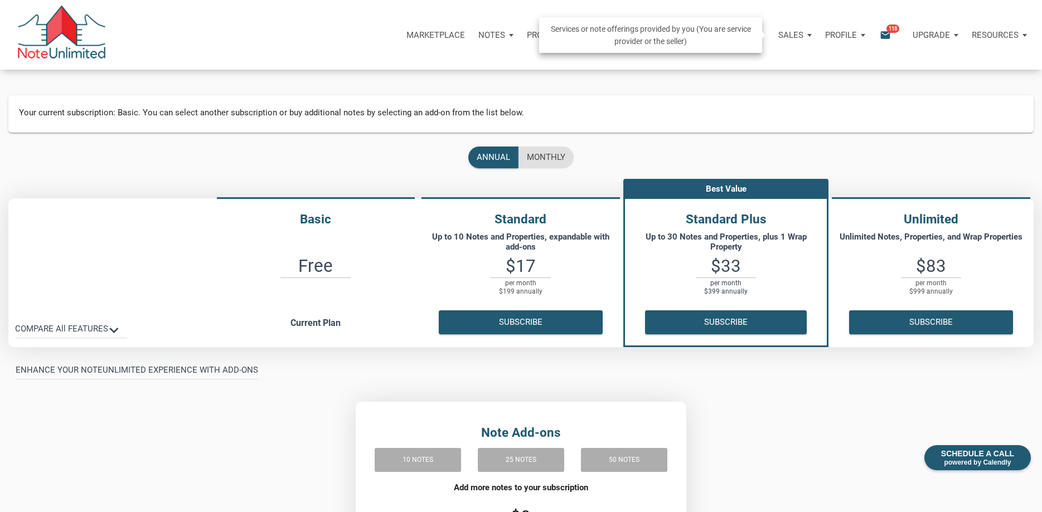
click at [792, 33] on p "Sales" at bounding box center [791, 35] width 25 height 10
click at [743, 68] on link "Note Offers" at bounding box center [763, 65] width 106 height 23
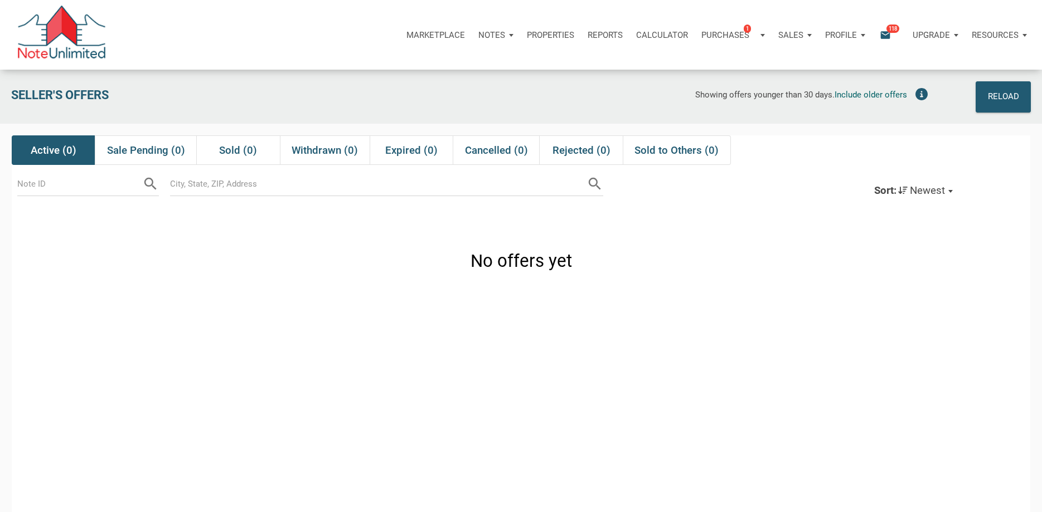
click at [883, 34] on icon "email" at bounding box center [885, 34] width 13 height 13
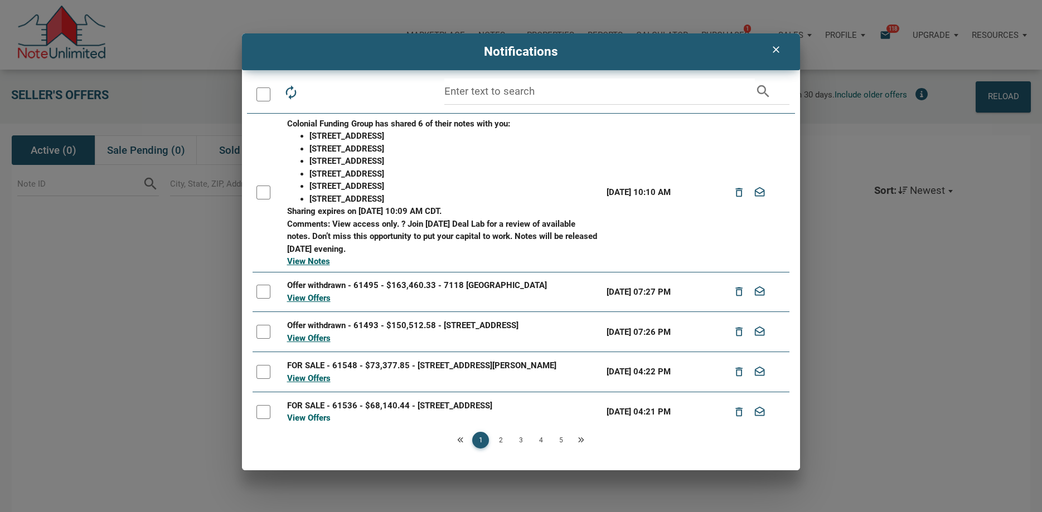
click at [522, 441] on link "3" at bounding box center [520, 440] width 17 height 17
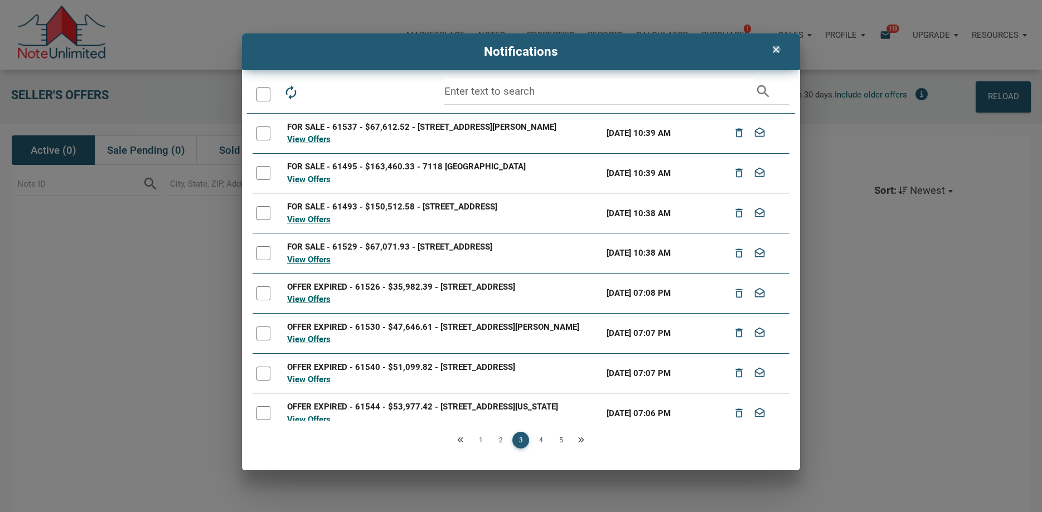
click at [777, 49] on icon "clear" at bounding box center [775, 49] width 13 height 11
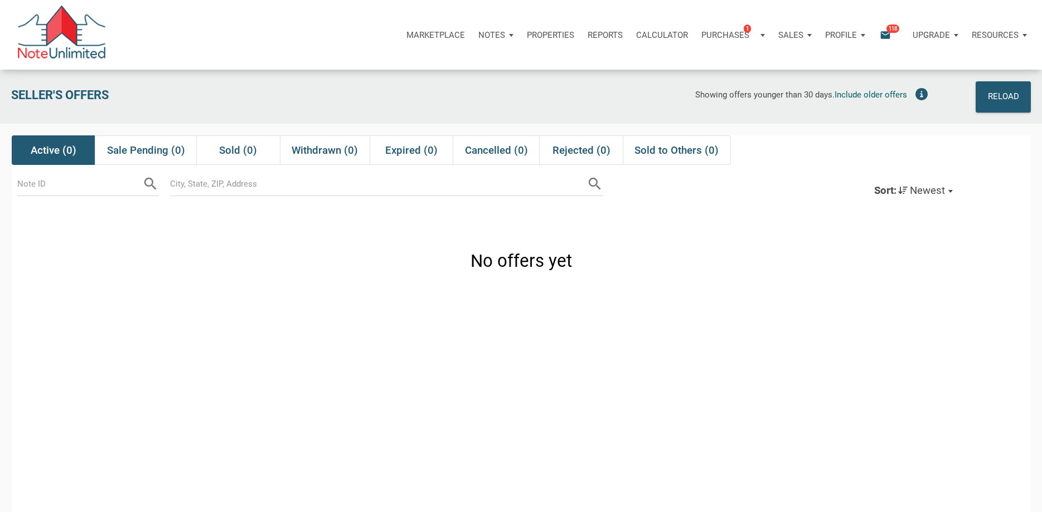
click at [745, 210] on div "search Sort: Newest Newest Note Address Note ID" at bounding box center [598, 188] width 878 height 47
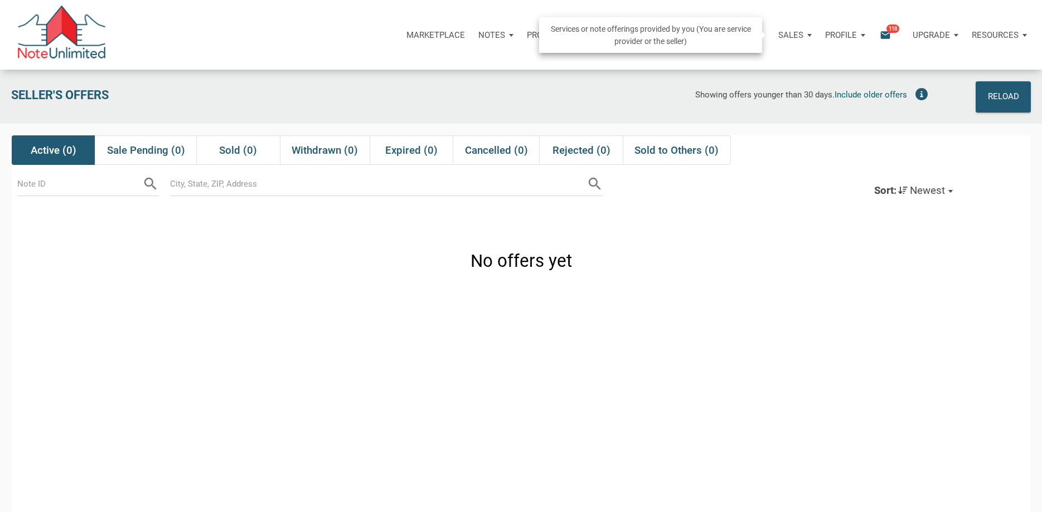
click at [799, 33] on p "Sales" at bounding box center [791, 35] width 25 height 10
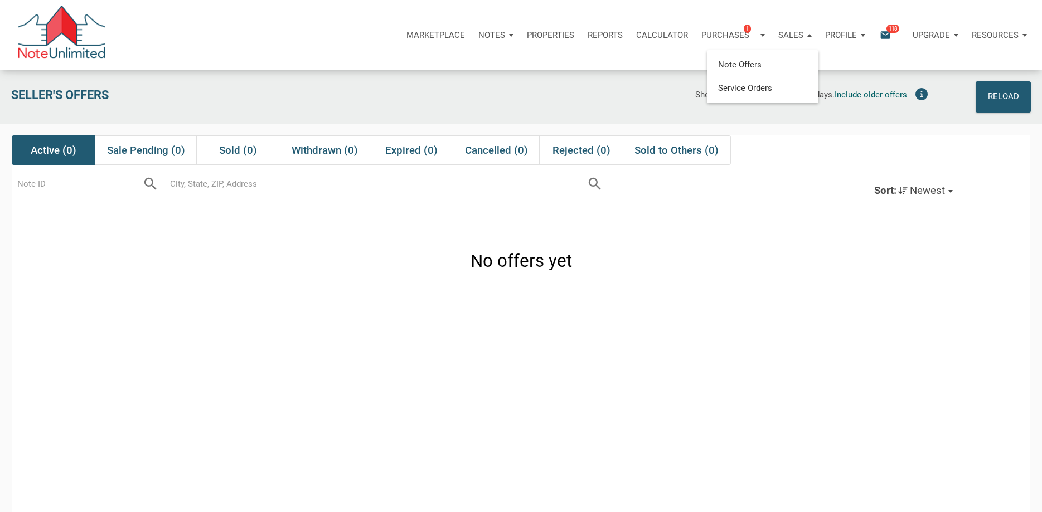
click at [804, 283] on div "No offers yet" at bounding box center [521, 258] width 1019 height 81
click at [616, 35] on p "Reports" at bounding box center [605, 35] width 35 height 10
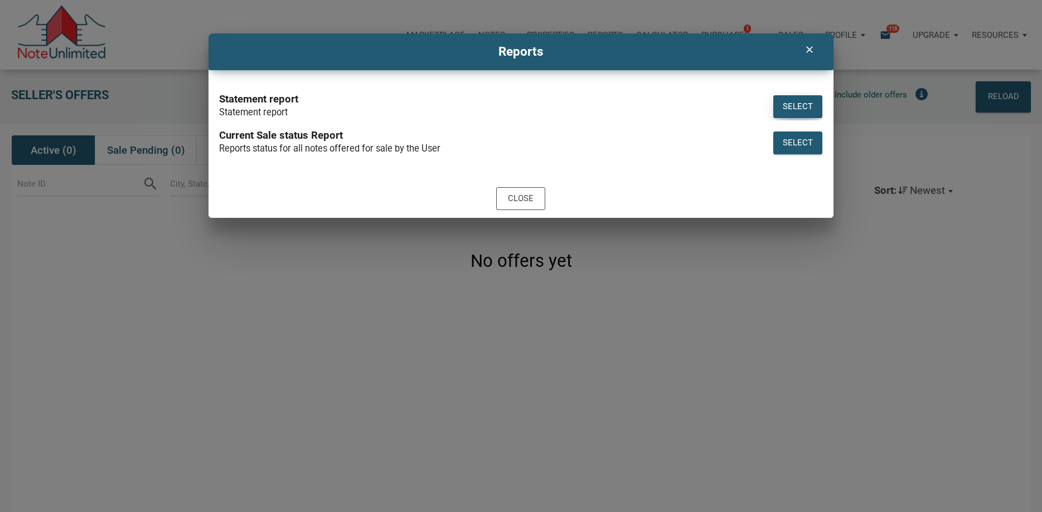
click at [787, 109] on div "Select" at bounding box center [798, 106] width 30 height 13
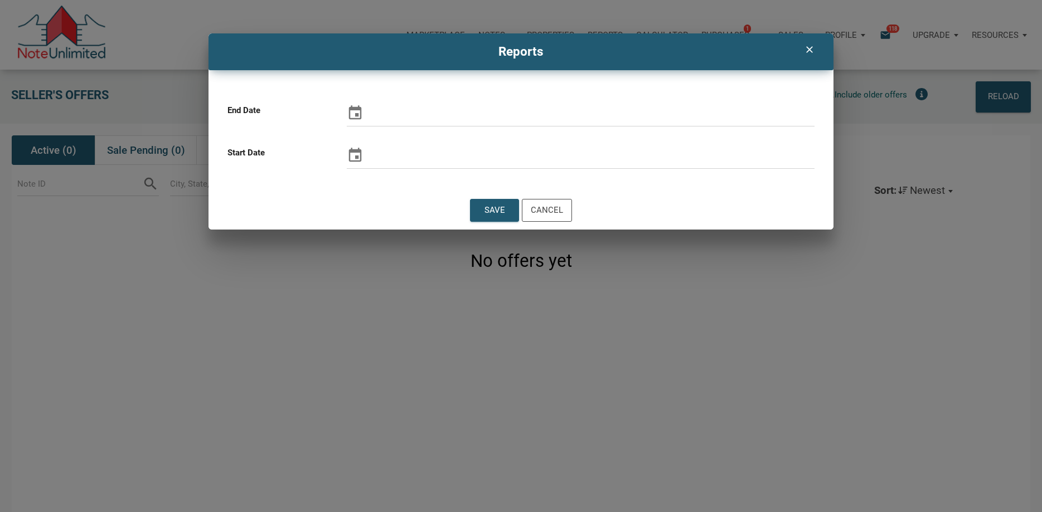
click at [808, 47] on icon "clear" at bounding box center [809, 49] width 13 height 11
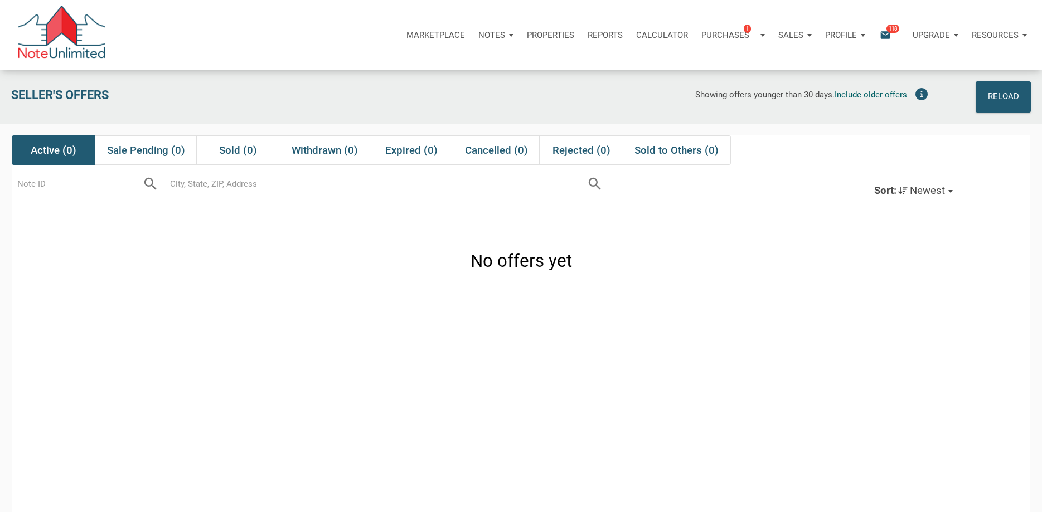
click at [868, 289] on div "No offers yet" at bounding box center [521, 258] width 1019 height 81
click at [555, 33] on p "Properties" at bounding box center [550, 35] width 47 height 10
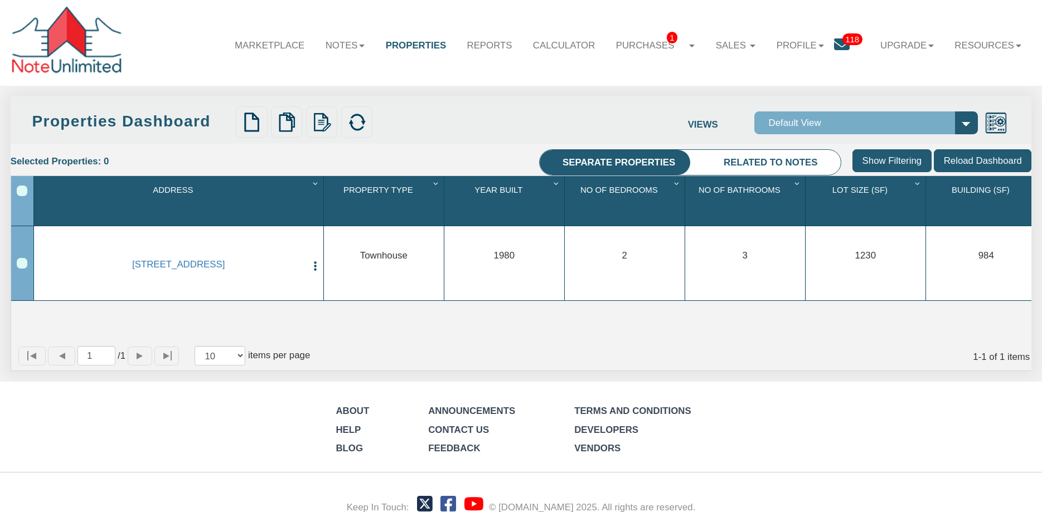
click at [755, 112] on select "Default View" at bounding box center [867, 123] width 224 height 23
click at [965, 122] on select "Default View" at bounding box center [867, 123] width 224 height 23
click at [412, 122] on div "Upload Properties Verify Mapping Upload Results" at bounding box center [460, 122] width 454 height 31
click at [338, 48] on link "Notes" at bounding box center [345, 46] width 60 height 32
click at [298, 94] on link "Transactions" at bounding box center [314, 93] width 121 height 18
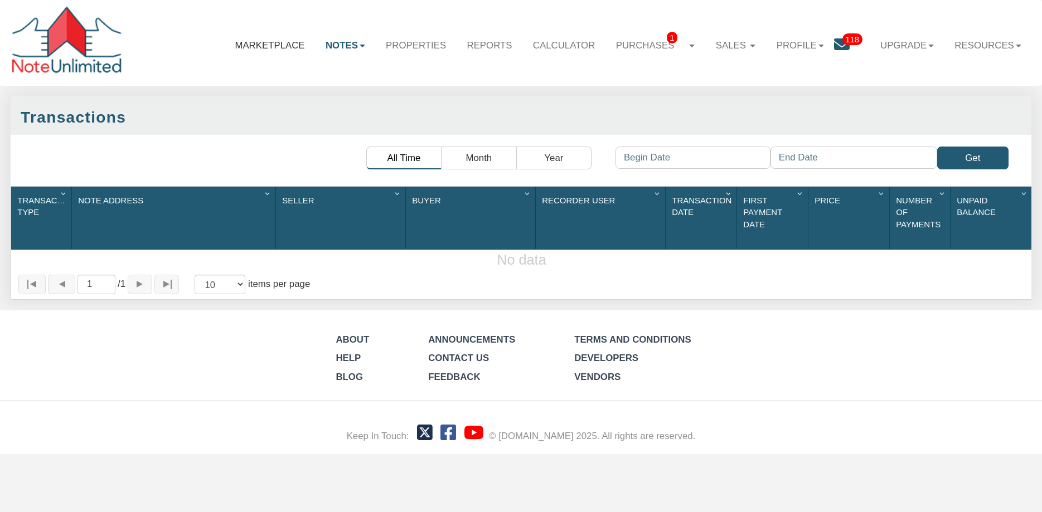
click at [264, 46] on link "Marketplace" at bounding box center [270, 46] width 91 height 32
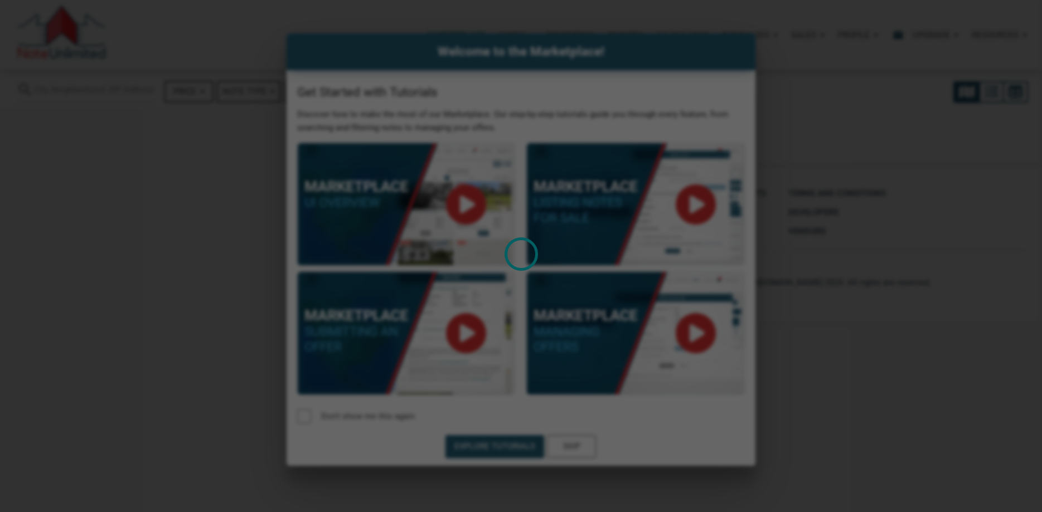
select select
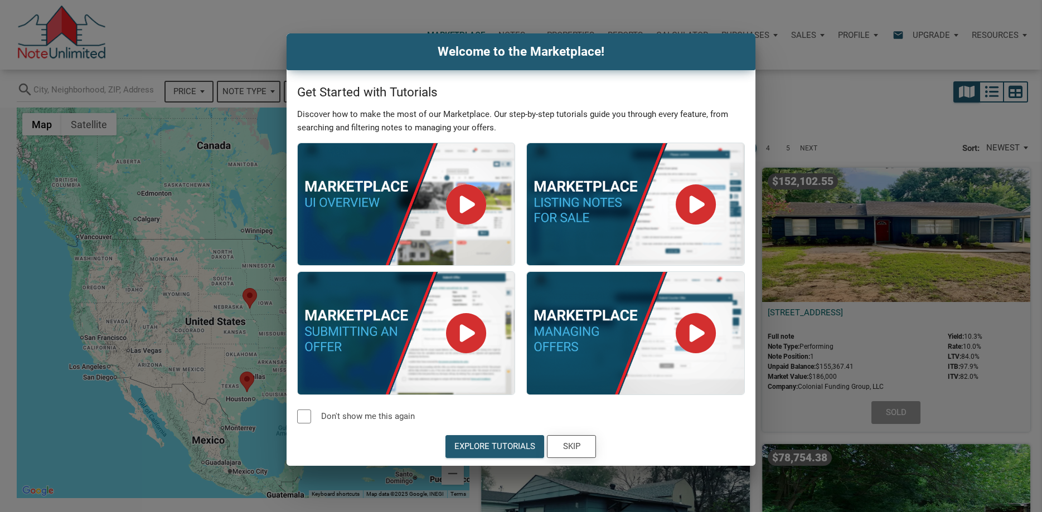
click at [577, 446] on div "Skip" at bounding box center [571, 447] width 17 height 13
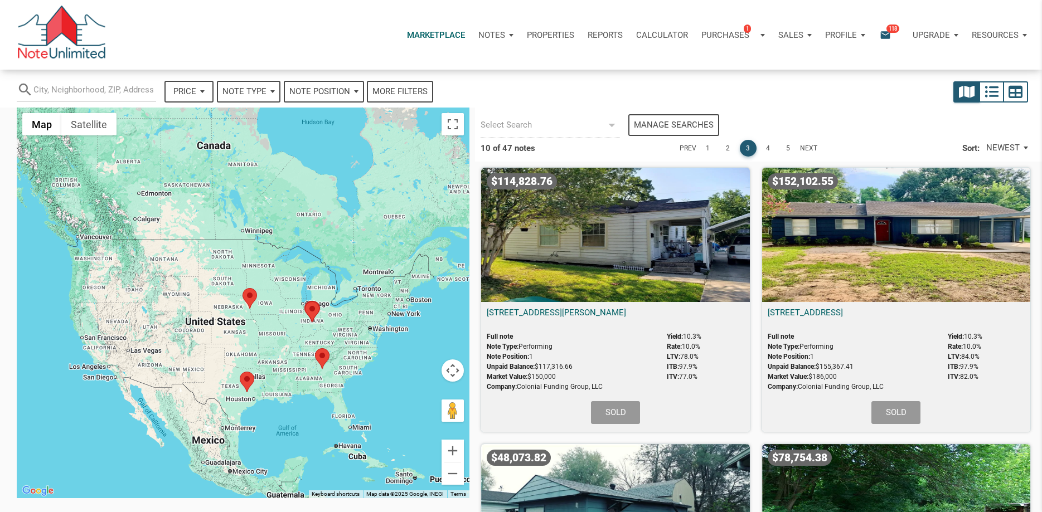
click at [843, 33] on p "Profile" at bounding box center [841, 35] width 32 height 10
click at [791, 86] on link "Logout" at bounding box center [816, 87] width 106 height 23
